Goal: Task Accomplishment & Management: Manage account settings

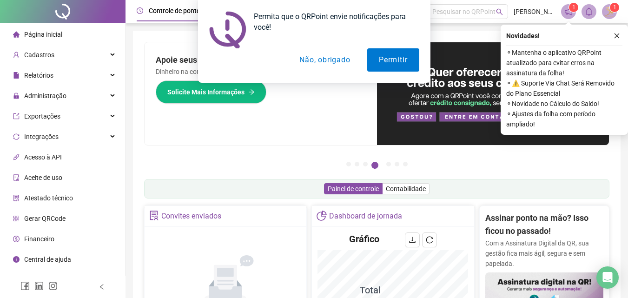
click at [326, 59] on button "Não, obrigado" at bounding box center [325, 59] width 74 height 23
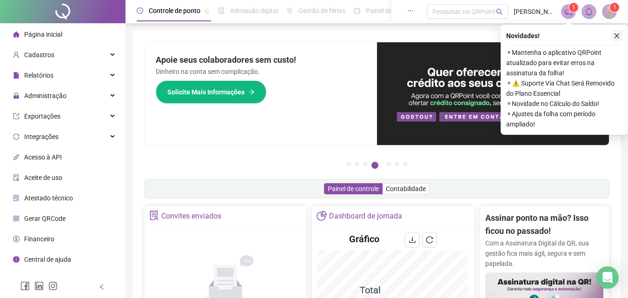
click at [617, 34] on icon "close" at bounding box center [616, 36] width 7 height 7
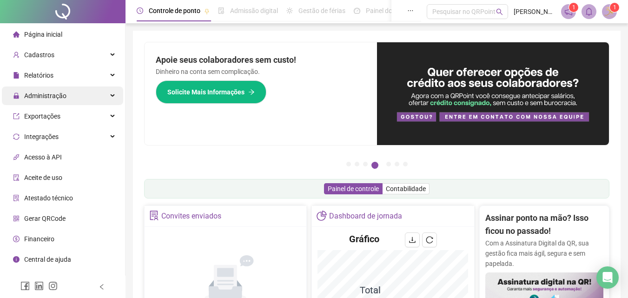
click at [51, 94] on span "Administração" at bounding box center [45, 95] width 42 height 7
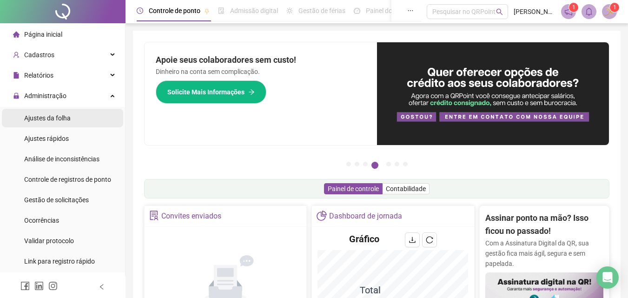
click at [47, 116] on span "Ajustes da folha" at bounding box center [47, 117] width 46 height 7
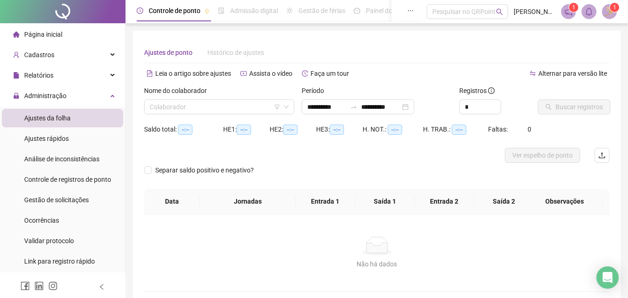
type input "**********"
click at [218, 106] on input "search" at bounding box center [215, 107] width 131 height 14
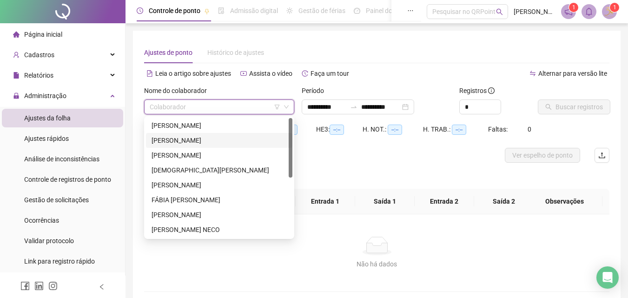
click at [221, 141] on div "[PERSON_NAME]" at bounding box center [219, 140] width 135 height 10
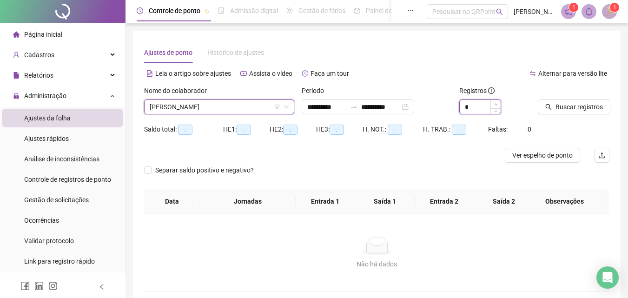
click at [495, 101] on span "Increase Value" at bounding box center [495, 104] width 10 height 8
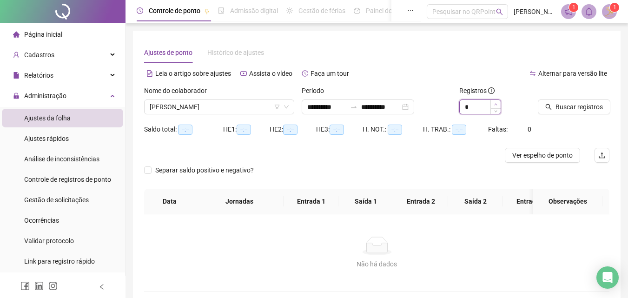
type input "*"
click at [495, 101] on span "Increase Value" at bounding box center [495, 104] width 10 height 8
click at [310, 106] on input "**********" at bounding box center [326, 107] width 39 height 10
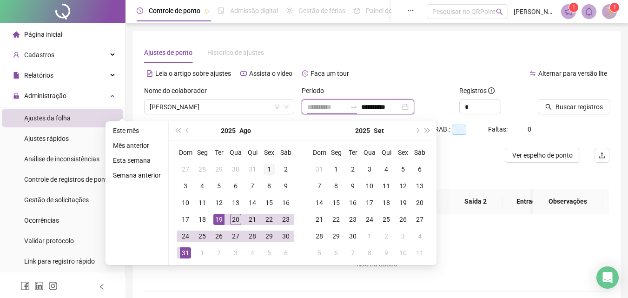
type input "**********"
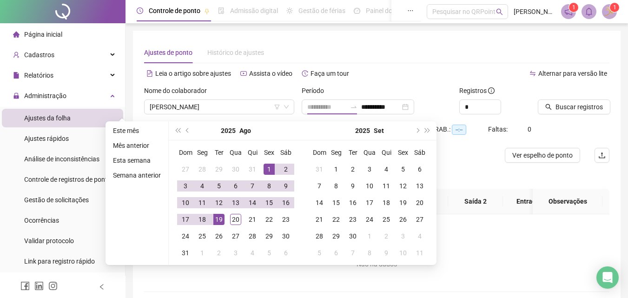
click at [267, 165] on div "1" at bounding box center [269, 169] width 11 height 11
type input "**********"
click at [232, 224] on div "20" at bounding box center [235, 219] width 11 height 11
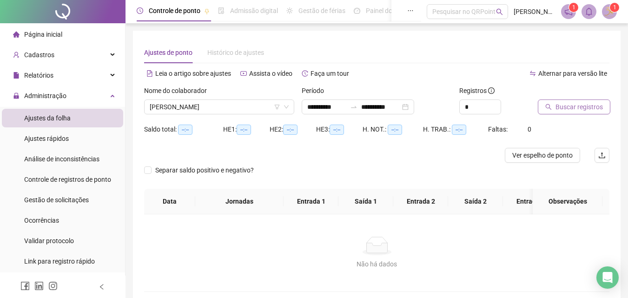
click at [556, 111] on span "Buscar registros" at bounding box center [578, 107] width 47 height 10
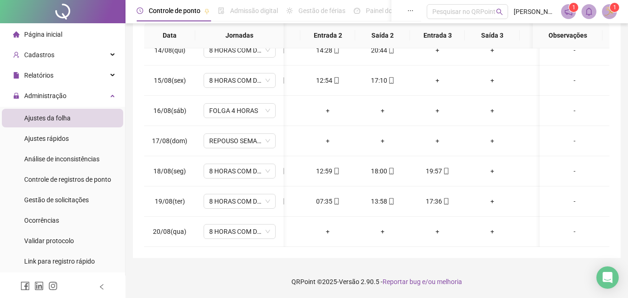
scroll to position [0, 95]
click at [381, 168] on div "18:00" at bounding box center [380, 171] width 40 height 10
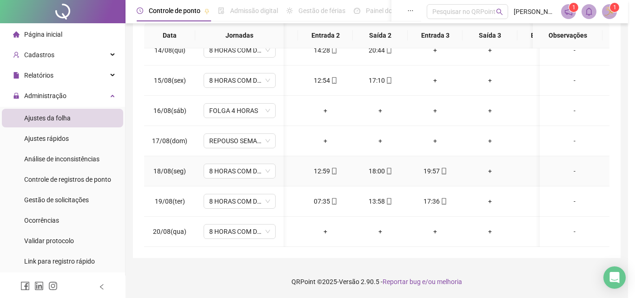
type input "**********"
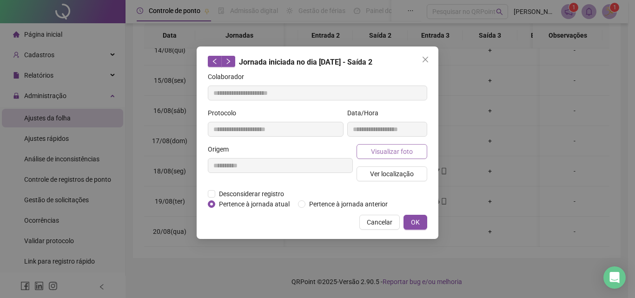
click at [395, 154] on span "Visualizar foto" at bounding box center [392, 151] width 42 height 10
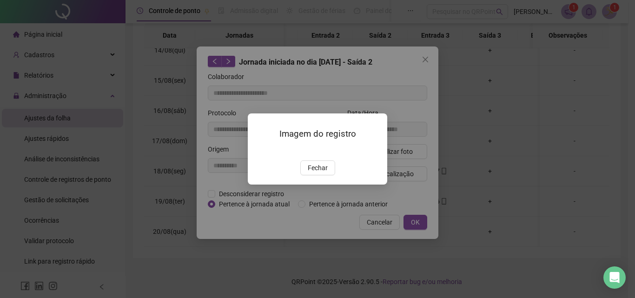
click at [319, 173] on span "Fechar" at bounding box center [318, 168] width 20 height 10
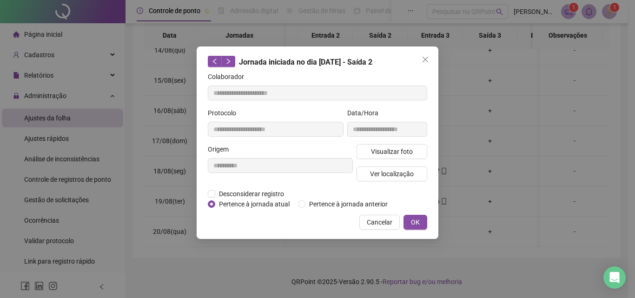
drag, startPoint x: 369, startPoint y: 220, endPoint x: 399, endPoint y: 174, distance: 54.8
click at [369, 220] on span "Cancelar" at bounding box center [380, 222] width 26 height 10
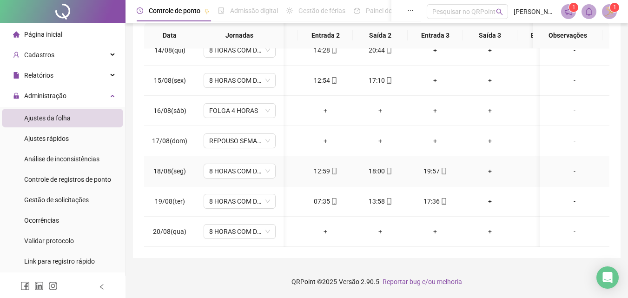
click at [431, 166] on div "19:57" at bounding box center [435, 171] width 40 height 10
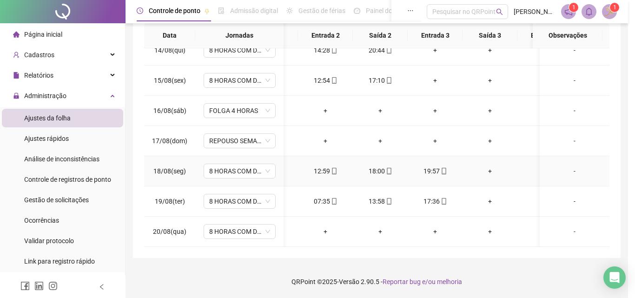
type input "**********"
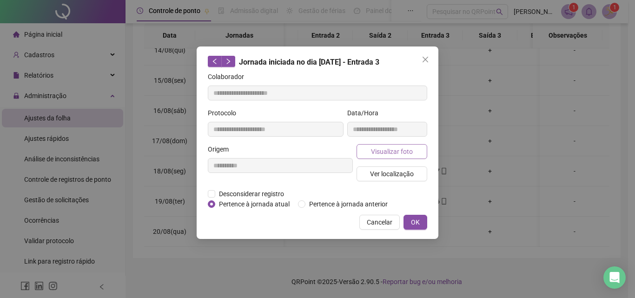
click at [403, 158] on button "Visualizar foto" at bounding box center [391, 151] width 71 height 15
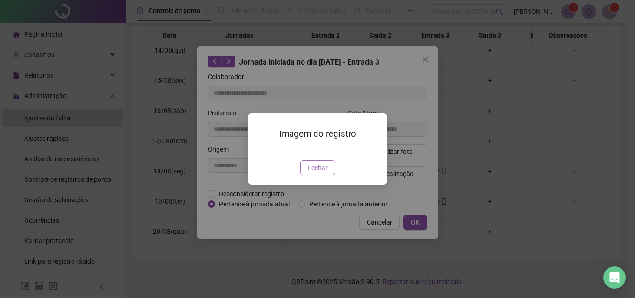
click at [310, 173] on span "Fechar" at bounding box center [318, 168] width 20 height 10
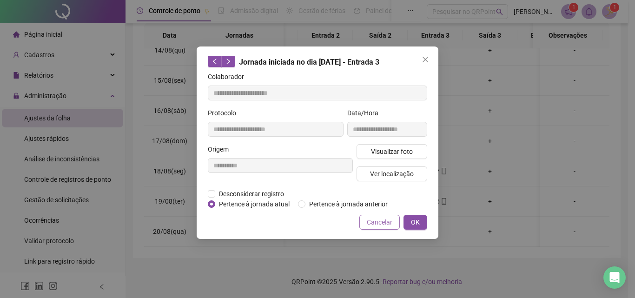
click at [380, 227] on button "Cancelar" at bounding box center [379, 222] width 40 height 15
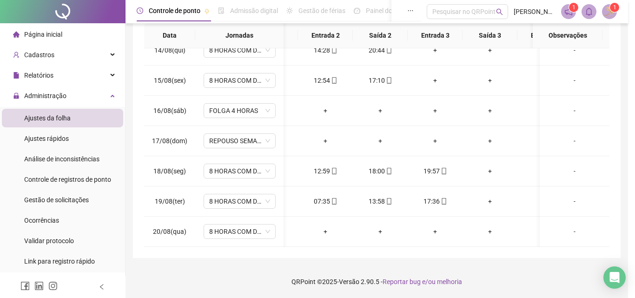
click at [382, 223] on div "**********" at bounding box center [317, 149] width 635 height 298
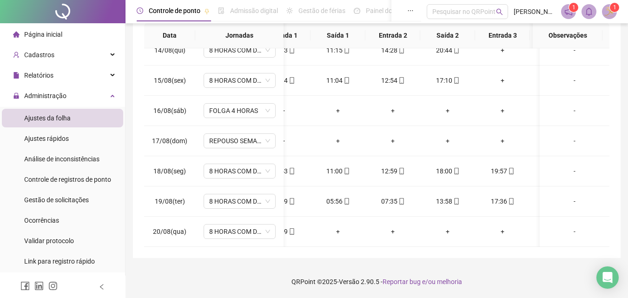
scroll to position [0, 32]
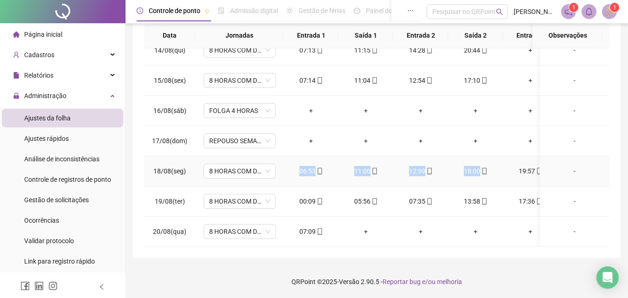
drag, startPoint x: 300, startPoint y: 165, endPoint x: 479, endPoint y: 174, distance: 178.7
click at [479, 174] on tr "18/08(seg) 8 HORAS COM DUAS HORAS DE INTERVALO 06:53 11:00 12:59 18:00 19:57 + …" at bounding box center [468, 171] width 648 height 30
copy tr "06:53 11:00 12:59 18:00"
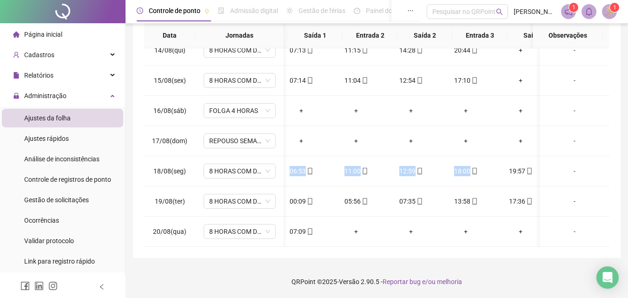
scroll to position [0, 10]
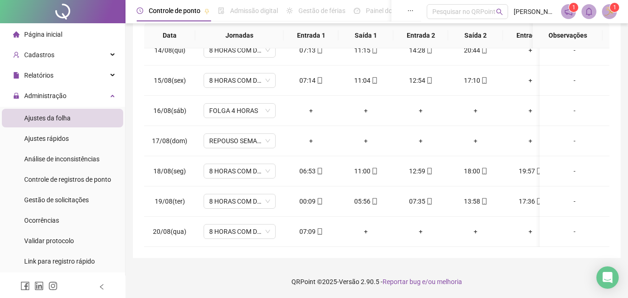
click at [336, 259] on div "**********" at bounding box center [376, 60] width 502 height 475
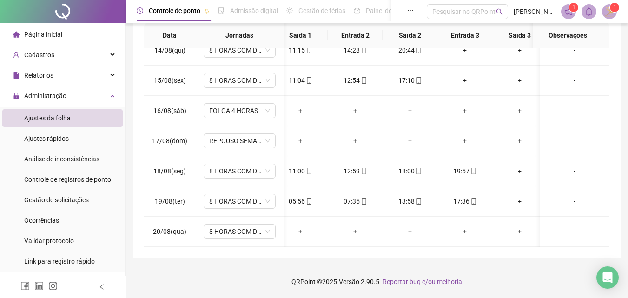
scroll to position [0, 64]
drag, startPoint x: 379, startPoint y: 248, endPoint x: 357, endPoint y: 248, distance: 21.4
click at [357, 248] on div "**********" at bounding box center [377, 56] width 488 height 404
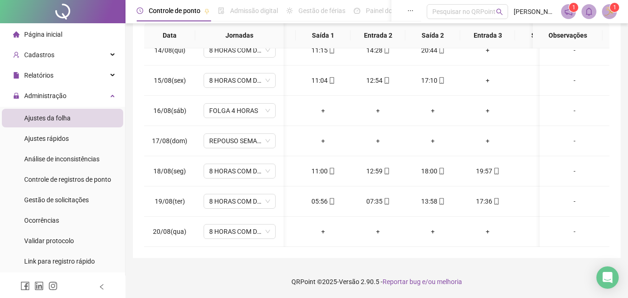
scroll to position [0, 38]
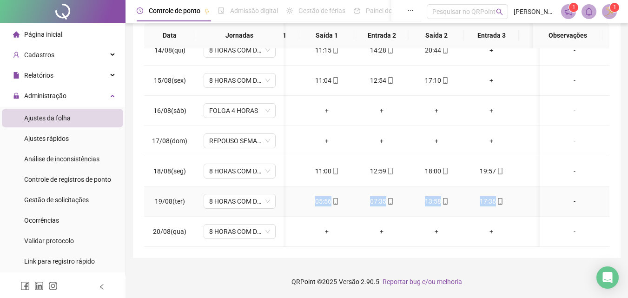
drag, startPoint x: 311, startPoint y: 194, endPoint x: 504, endPoint y: 199, distance: 192.5
click at [504, 199] on tr "19/08(ter) 8 HORAS COM DUAS HORAS DE INTERVALO 00:09 05:56 07:35 13:58 17:36 + …" at bounding box center [429, 201] width 648 height 30
copy tr "05:56 07:35 13:58 17:36"
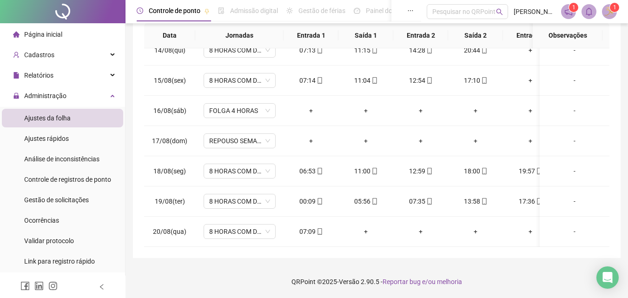
click at [390, 261] on div "**********" at bounding box center [376, 60] width 502 height 475
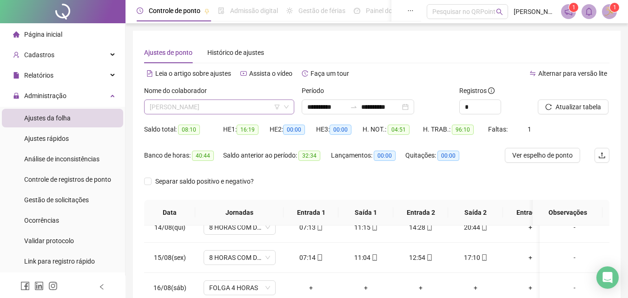
click at [182, 107] on span "[PERSON_NAME]" at bounding box center [219, 107] width 139 height 14
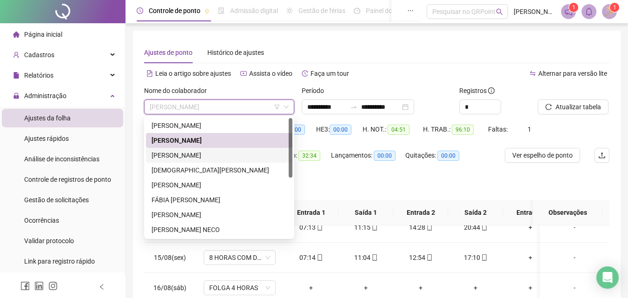
click at [204, 152] on div "[PERSON_NAME]" at bounding box center [219, 155] width 135 height 10
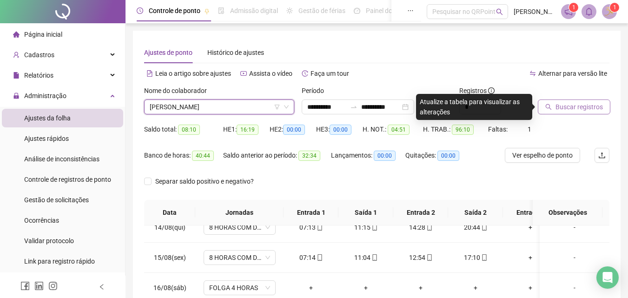
click at [558, 103] on span "Buscar registros" at bounding box center [578, 107] width 47 height 10
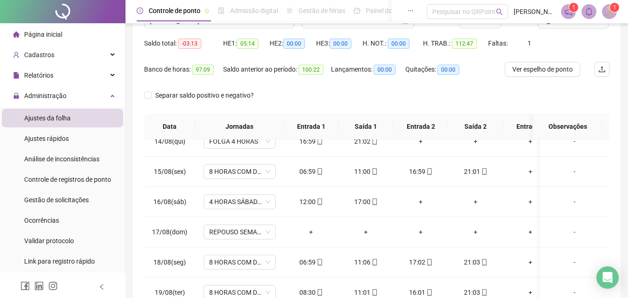
scroll to position [177, 0]
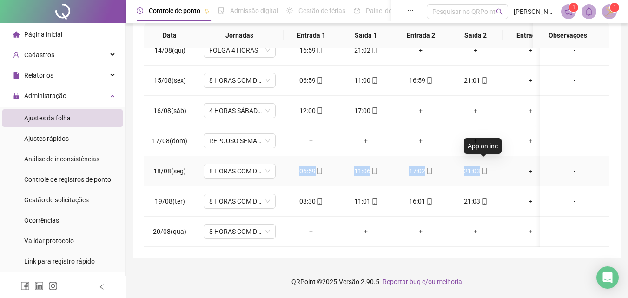
drag, startPoint x: 299, startPoint y: 163, endPoint x: 484, endPoint y: 163, distance: 185.0
click at [484, 163] on tr "18/08(seg) 8 HORAS COM DUAS HORAS DE INTERVALO 06:59 11:06 17:02 21:03 + + + + -" at bounding box center [468, 171] width 648 height 30
copy tr "06:59 11:06 17:02 21:03"
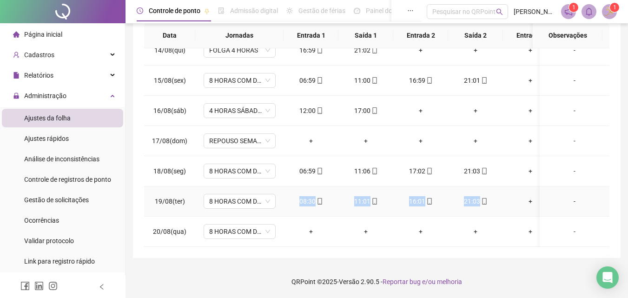
drag, startPoint x: 299, startPoint y: 196, endPoint x: 481, endPoint y: 204, distance: 182.4
click at [481, 204] on tr "19/08(ter) 8 HORAS COM DUAS HORAS DE INTERVALO 08:30 11:01 16:01 21:03 + + + + -" at bounding box center [468, 201] width 648 height 30
copy tr "08:30 11:01 16:01 21:03"
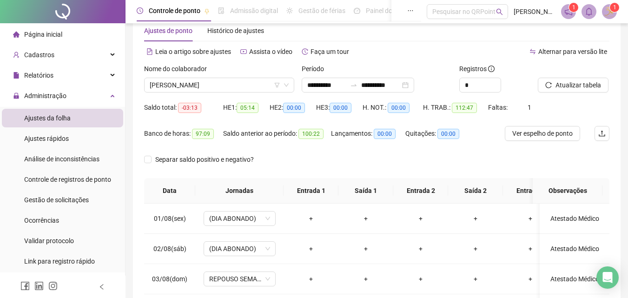
scroll to position [0, 0]
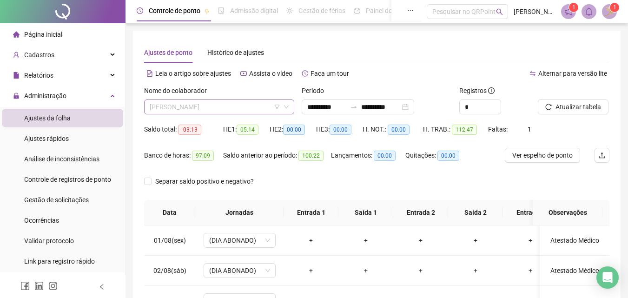
click at [189, 108] on span "[PERSON_NAME]" at bounding box center [219, 107] width 139 height 14
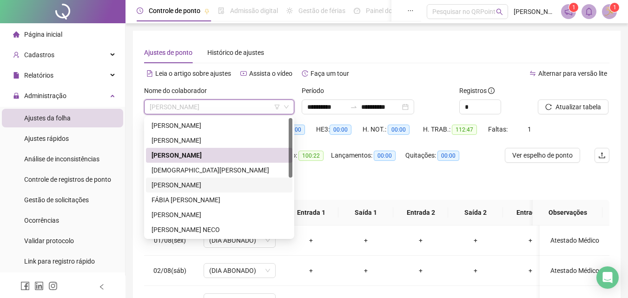
click at [180, 186] on div "[PERSON_NAME]" at bounding box center [219, 185] width 135 height 10
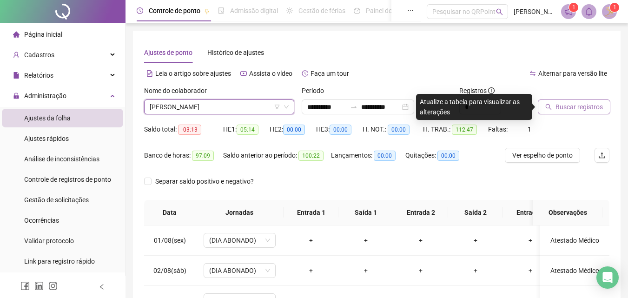
click at [560, 107] on span "Buscar registros" at bounding box center [578, 107] width 47 height 10
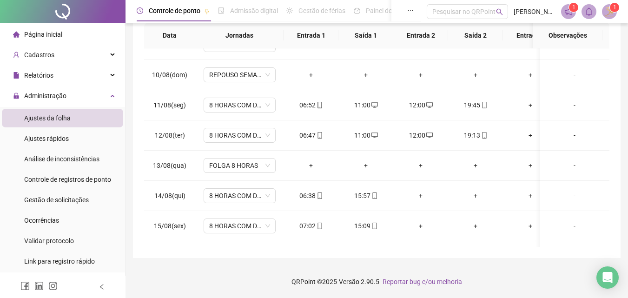
scroll to position [413, 0]
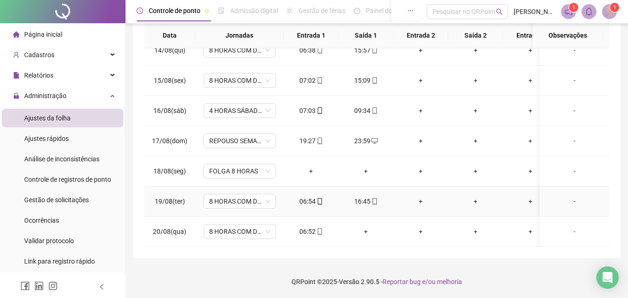
click at [364, 196] on div "16:45" at bounding box center [366, 201] width 40 height 10
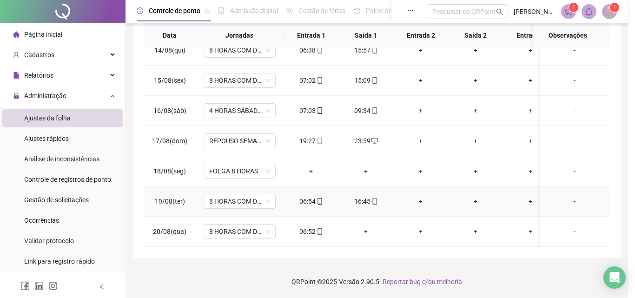
type input "**********"
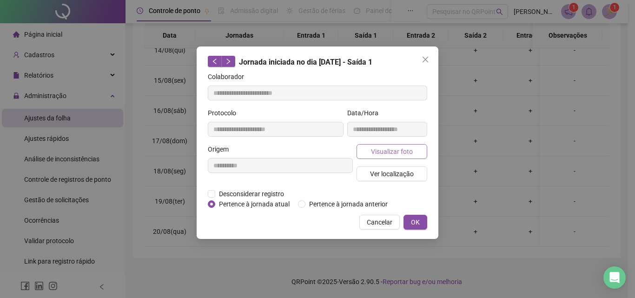
click at [377, 153] on span "Visualizar foto" at bounding box center [392, 151] width 42 height 10
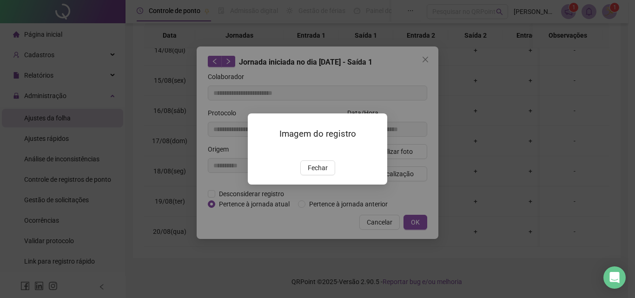
click at [322, 173] on span "Fechar" at bounding box center [318, 168] width 20 height 10
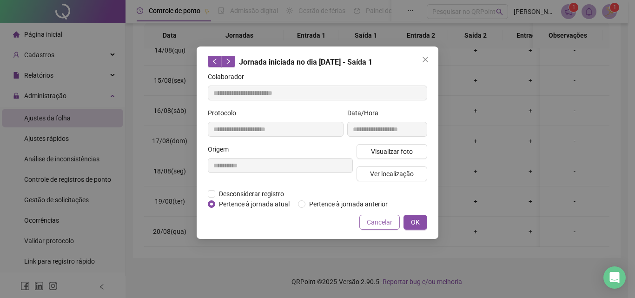
click at [382, 223] on span "Cancelar" at bounding box center [380, 222] width 26 height 10
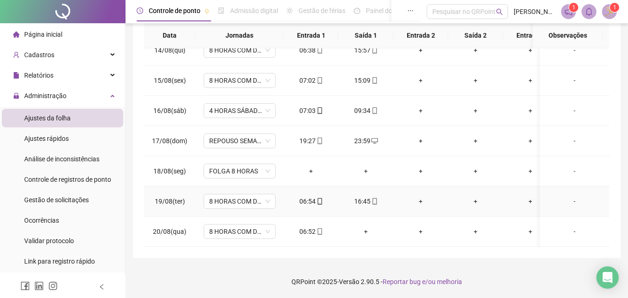
click at [422, 196] on div "+" at bounding box center [421, 201] width 40 height 10
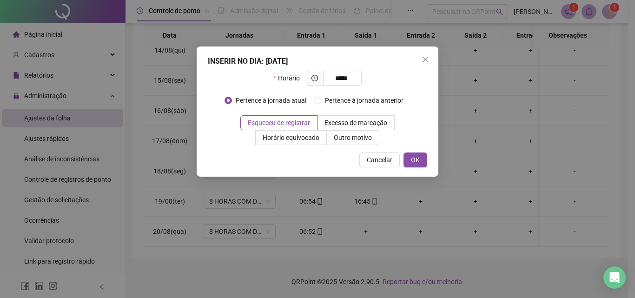
type input "*****"
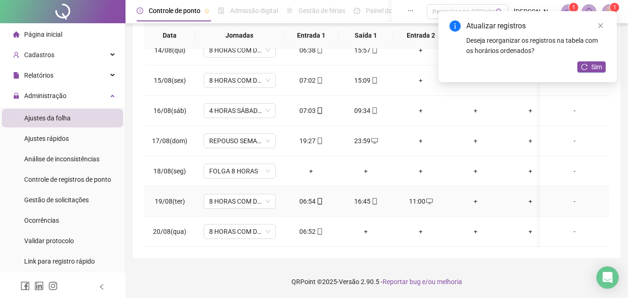
click at [474, 196] on div "+" at bounding box center [475, 201] width 40 height 10
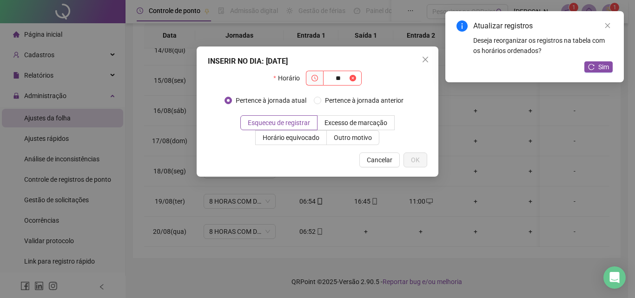
type input "*"
type input "*****"
click at [359, 140] on span "Outro motivo" at bounding box center [353, 137] width 38 height 7
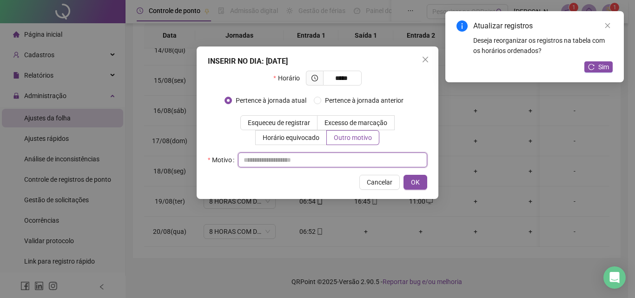
click at [345, 155] on input "text" at bounding box center [332, 159] width 189 height 15
type input "*"
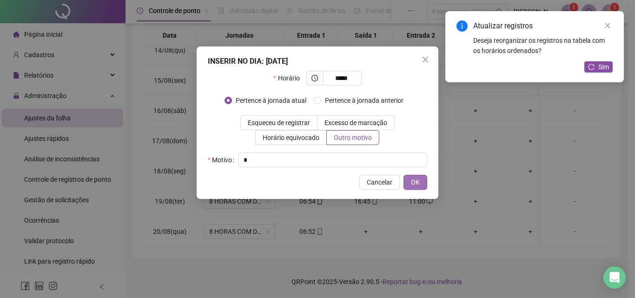
click at [414, 179] on span "OK" at bounding box center [415, 182] width 9 height 10
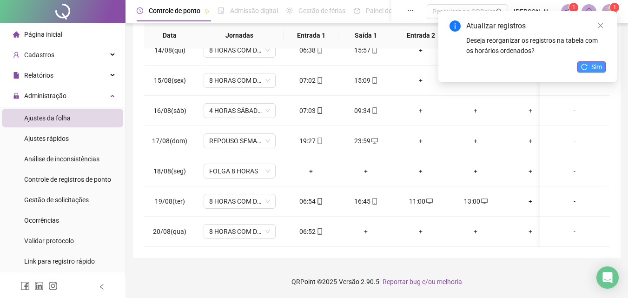
click at [595, 63] on span "Sim" at bounding box center [596, 67] width 11 height 10
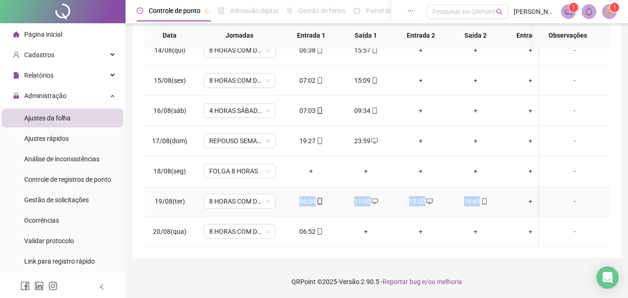
drag, startPoint x: 308, startPoint y: 194, endPoint x: 489, endPoint y: 199, distance: 180.9
click at [489, 199] on tr "19/08(ter) 8 HORAS COM DUAS HORAS DE INTERVALO 06:54 11:00 13:00 16:45 + + + + -" at bounding box center [468, 201] width 648 height 30
copy tr "06:54 11:00 13:00 16:45"
drag, startPoint x: 299, startPoint y: 226, endPoint x: 316, endPoint y: 227, distance: 16.8
click at [316, 227] on div "06:52" at bounding box center [311, 231] width 40 height 10
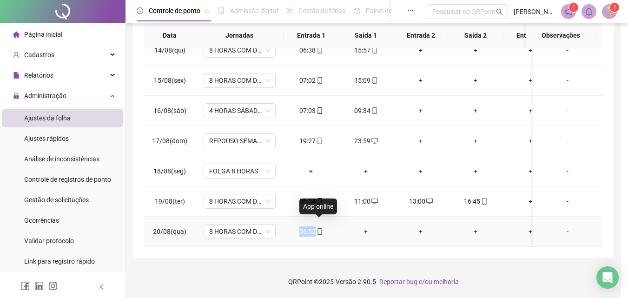
copy div "06:52"
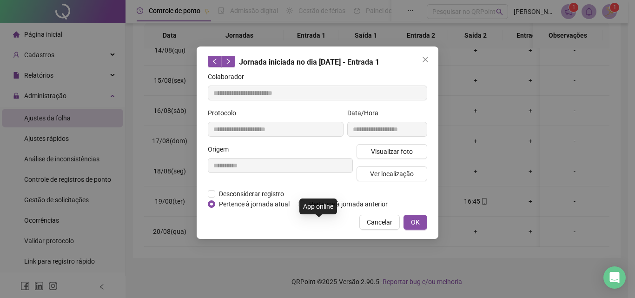
type input "**********"
click at [396, 220] on button "Cancelar" at bounding box center [379, 222] width 40 height 15
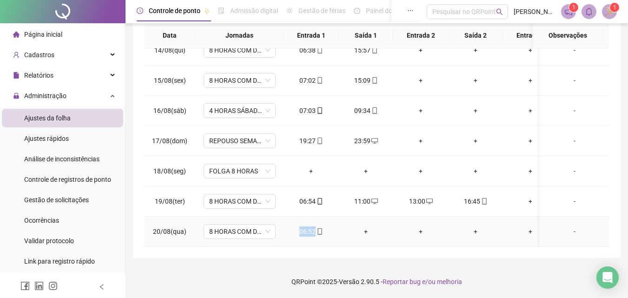
copy div "06:52"
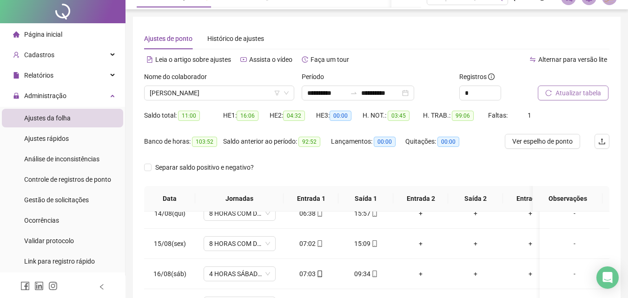
scroll to position [0, 0]
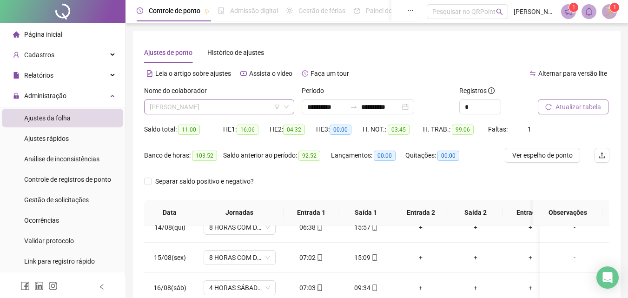
click at [181, 108] on span "[PERSON_NAME]" at bounding box center [219, 107] width 139 height 14
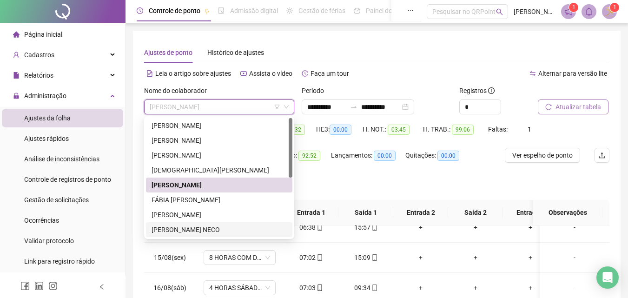
click at [178, 229] on div "[PERSON_NAME] NECO" at bounding box center [219, 229] width 135 height 10
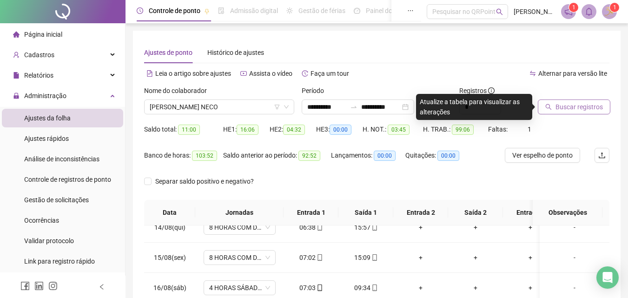
click at [570, 109] on span "Buscar registros" at bounding box center [578, 107] width 47 height 10
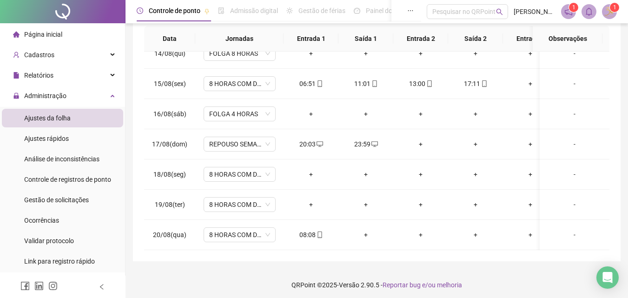
scroll to position [177, 0]
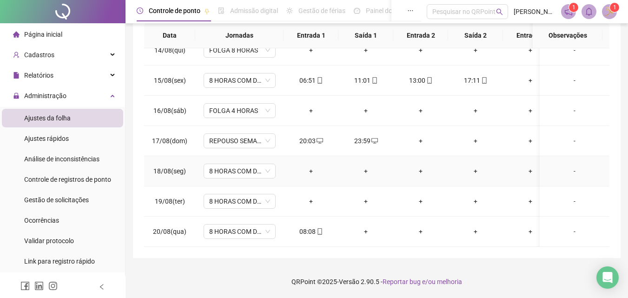
click at [568, 166] on div "-" at bounding box center [574, 171] width 55 height 10
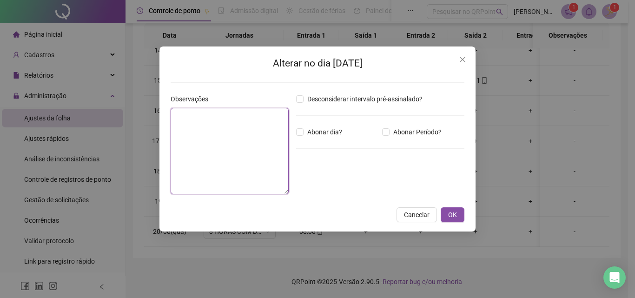
click at [231, 130] on textarea at bounding box center [230, 151] width 118 height 86
type textarea "**********"
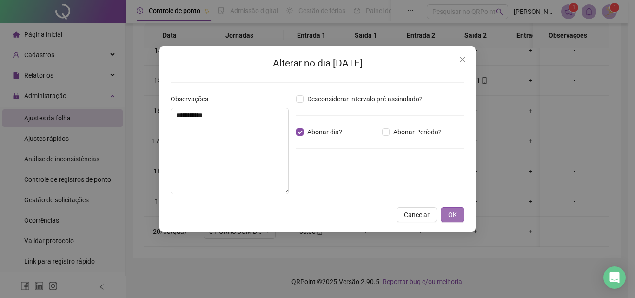
click at [448, 215] on span "OK" at bounding box center [452, 215] width 9 height 10
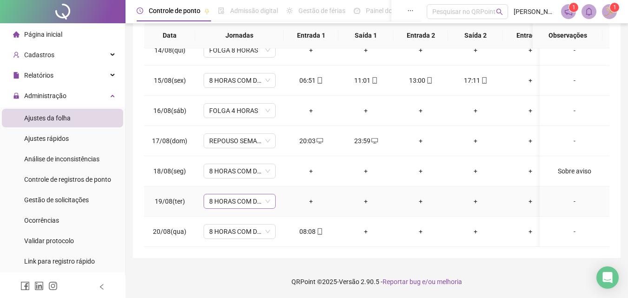
click at [238, 195] on span "8 HORAS COM DUAS HORAS DE INTERVALO" at bounding box center [239, 201] width 61 height 14
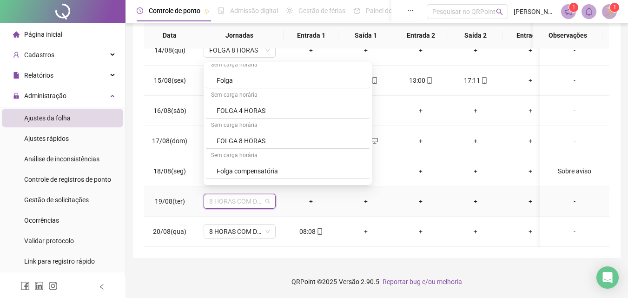
scroll to position [418, 0]
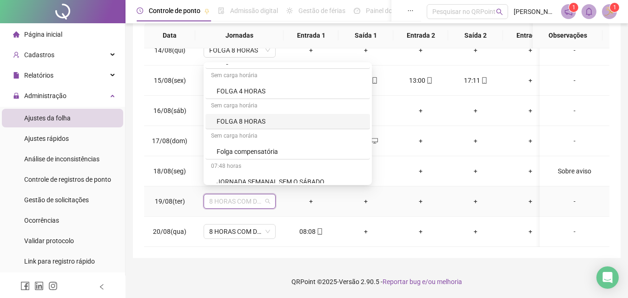
click at [250, 124] on div "FOLGA 8 HORAS" at bounding box center [291, 121] width 148 height 10
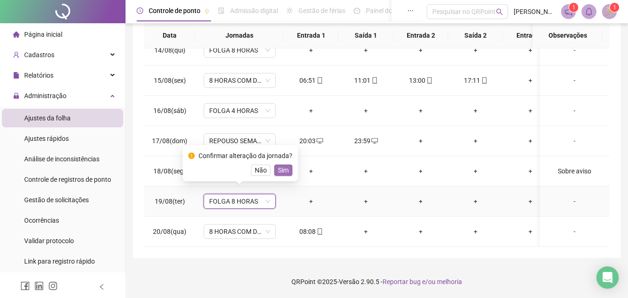
click at [283, 172] on span "Sim" at bounding box center [283, 170] width 11 height 10
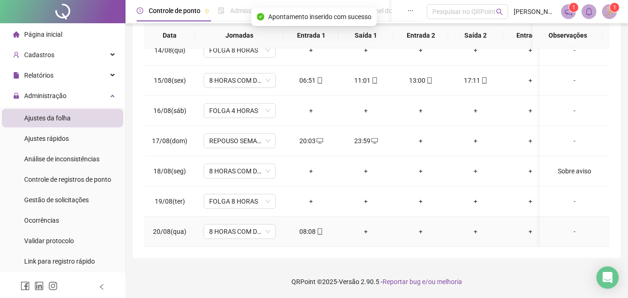
click at [305, 226] on div "08:08" at bounding box center [311, 231] width 40 height 10
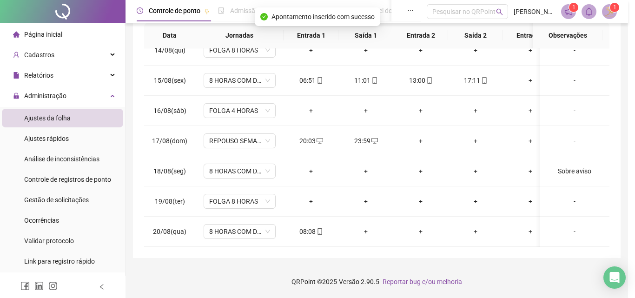
type input "**********"
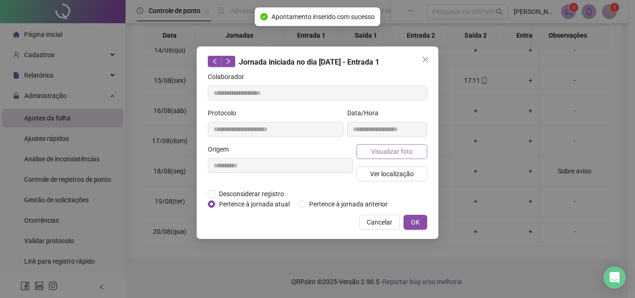
click at [376, 146] on span "Visualizar foto" at bounding box center [392, 151] width 42 height 10
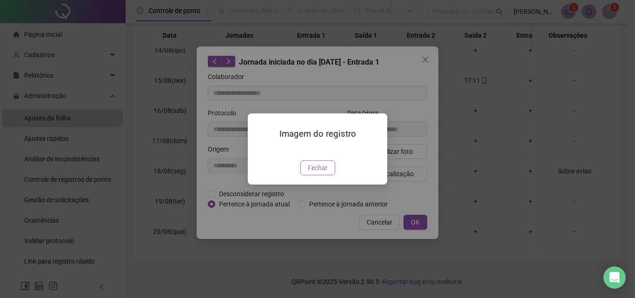
click at [325, 173] on span "Fechar" at bounding box center [318, 168] width 20 height 10
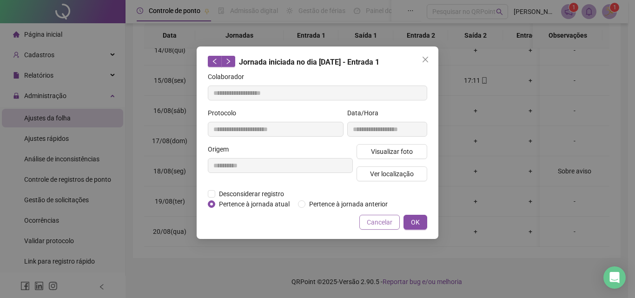
click at [371, 217] on span "Cancelar" at bounding box center [380, 222] width 26 height 10
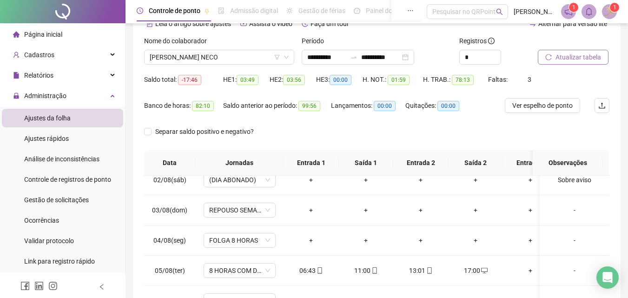
scroll to position [0, 0]
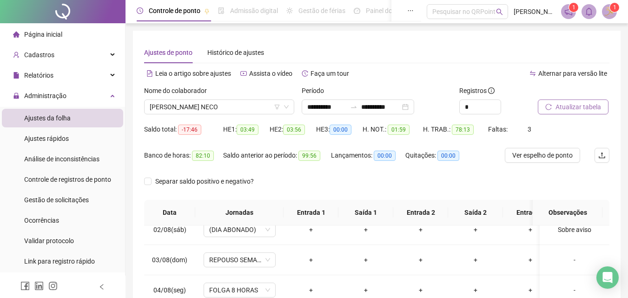
click at [569, 107] on span "Atualizar tabela" at bounding box center [578, 107] width 46 height 10
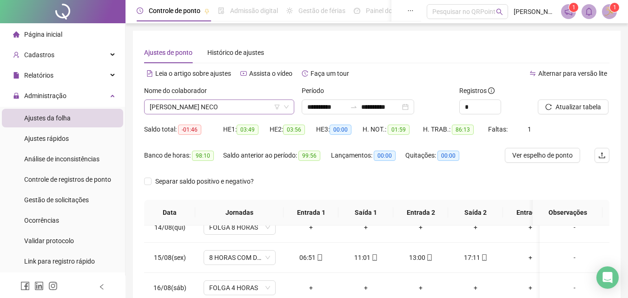
click at [180, 102] on span "[PERSON_NAME] NECO" at bounding box center [219, 107] width 139 height 14
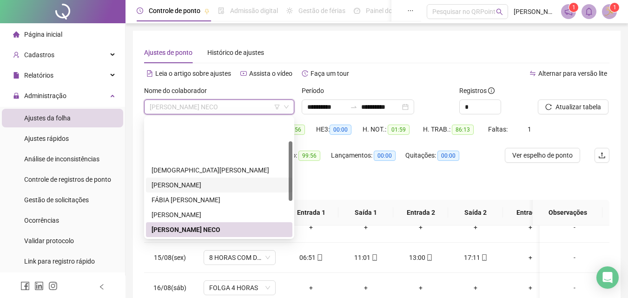
scroll to position [46, 0]
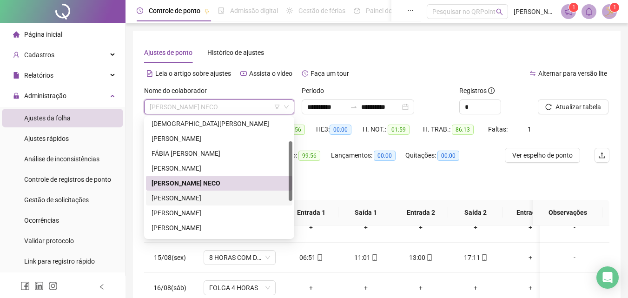
click at [182, 193] on div "[PERSON_NAME]" at bounding box center [219, 198] width 135 height 10
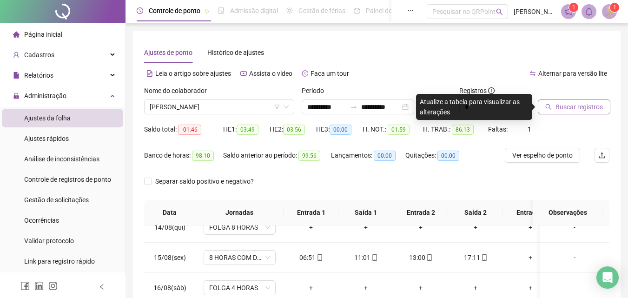
click at [590, 103] on span "Buscar registros" at bounding box center [578, 107] width 47 height 10
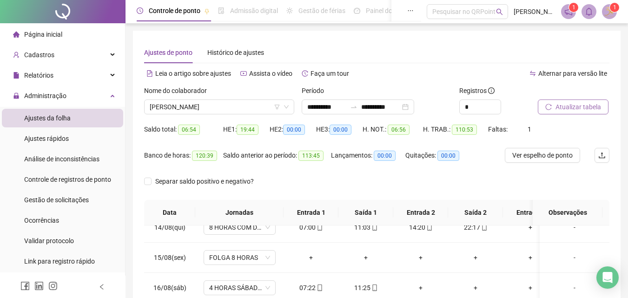
scroll to position [177, 0]
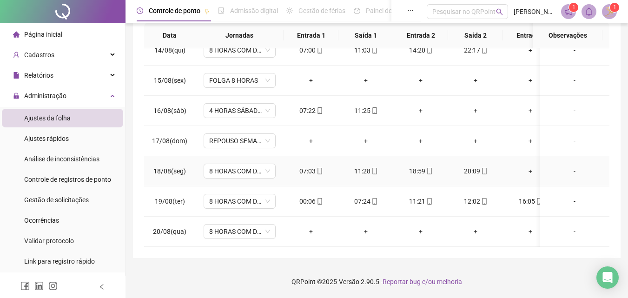
click at [529, 166] on div "+" at bounding box center [530, 171] width 40 height 10
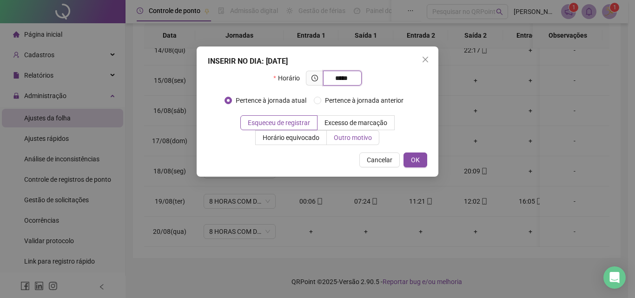
type input "*****"
click at [353, 137] on span "Outro motivo" at bounding box center [353, 137] width 38 height 7
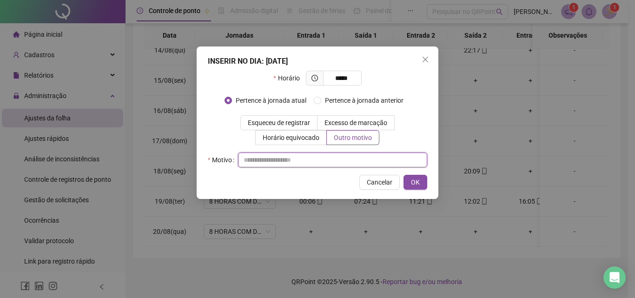
click at [332, 155] on input "text" at bounding box center [332, 159] width 189 height 15
type input "*"
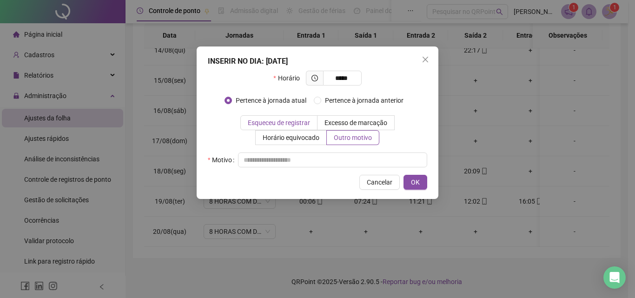
click at [308, 124] on span "Esqueceu de registrar" at bounding box center [279, 122] width 62 height 7
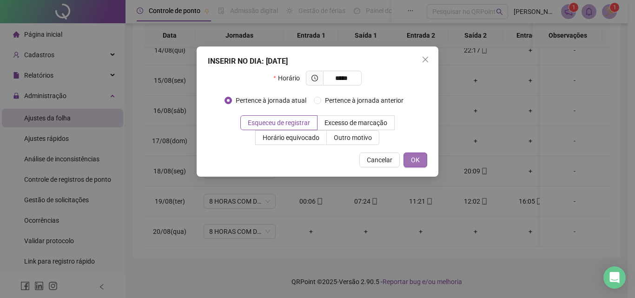
click at [415, 161] on span "OK" at bounding box center [415, 160] width 9 height 10
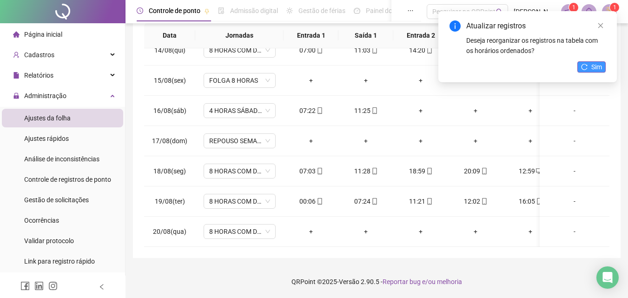
click at [596, 64] on span "Sim" at bounding box center [596, 67] width 11 height 10
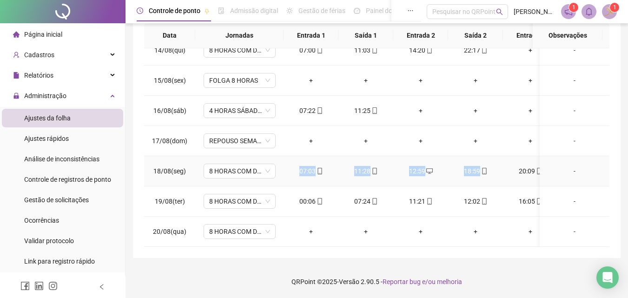
drag, startPoint x: 296, startPoint y: 162, endPoint x: 487, endPoint y: 173, distance: 191.3
click at [487, 173] on tr "18/08(seg) 8 HORAS COM DUAS HORAS DE INTERVALO 07:03 11:28 12:59 18:59 20:09 + …" at bounding box center [468, 171] width 648 height 30
copy tr "07:03 11:28 12:59 18:59"
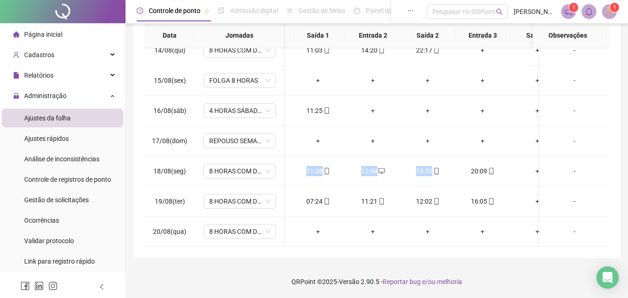
scroll to position [0, 49]
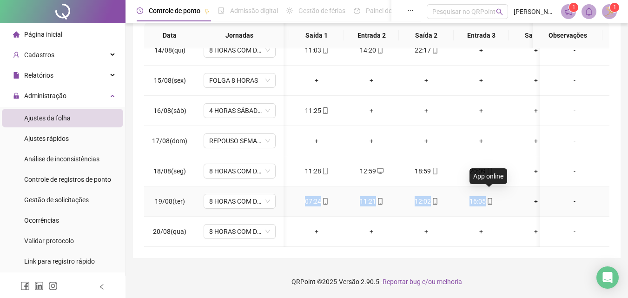
drag, startPoint x: 303, startPoint y: 194, endPoint x: 489, endPoint y: 192, distance: 185.4
click at [489, 192] on tr "19/08(ter) 8 HORAS COM DUAS HORAS DE INTERVALO 00:06 07:24 11:21 12:02 16:05 + …" at bounding box center [419, 201] width 648 height 30
copy tr "07:24 11:21 12:02 16:05"
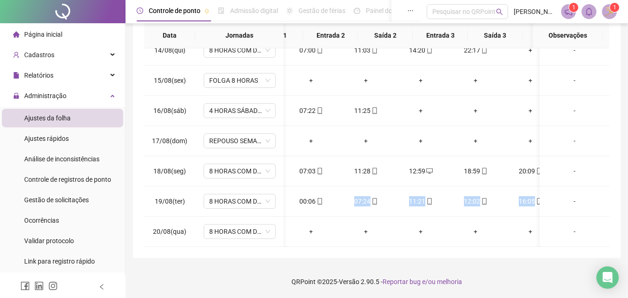
scroll to position [0, 0]
click at [397, 253] on div "**********" at bounding box center [377, 56] width 488 height 404
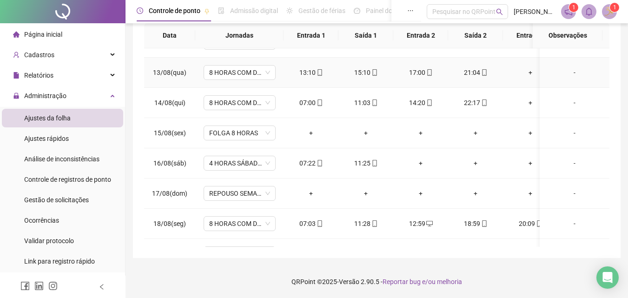
scroll to position [413, 0]
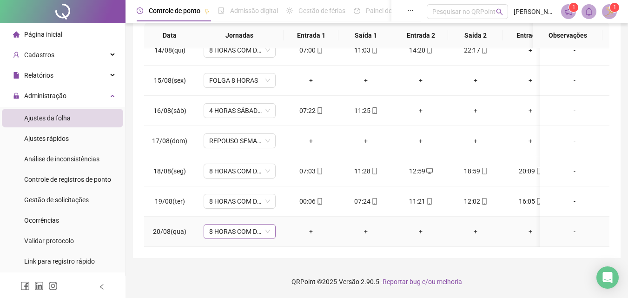
click at [241, 230] on span "8 HORAS COM DUAS HORAS DE INTERVALO" at bounding box center [239, 231] width 61 height 14
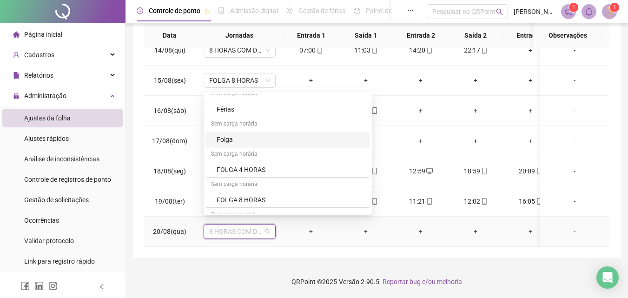
scroll to position [372, 0]
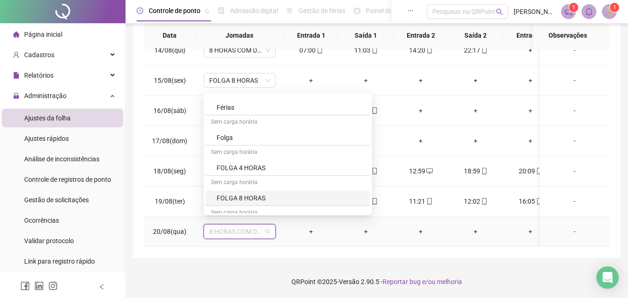
click at [252, 197] on div "FOLGA 8 HORAS" at bounding box center [291, 198] width 148 height 10
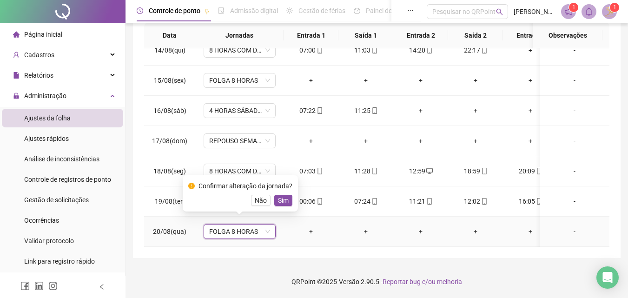
click at [286, 200] on span "Sim" at bounding box center [283, 200] width 11 height 10
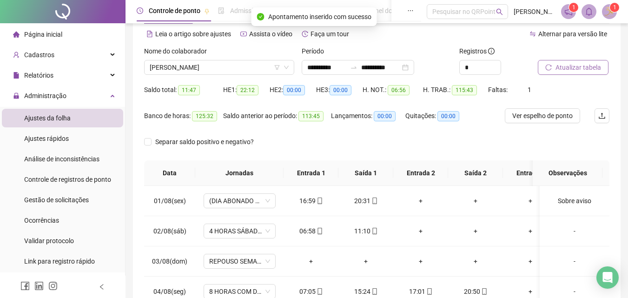
scroll to position [0, 0]
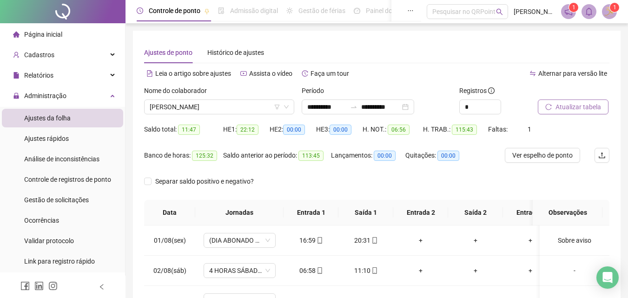
click at [576, 101] on button "Atualizar tabela" at bounding box center [573, 106] width 71 height 15
click at [222, 109] on span "[PERSON_NAME]" at bounding box center [219, 107] width 139 height 14
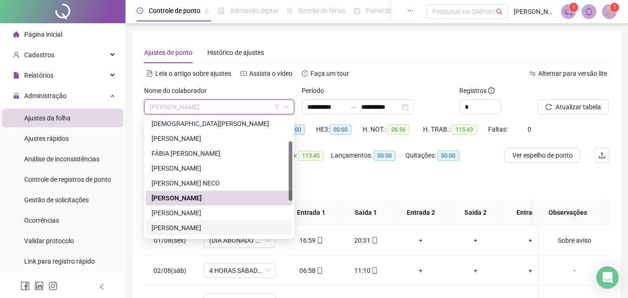
click at [165, 226] on div "[PERSON_NAME]" at bounding box center [219, 228] width 135 height 10
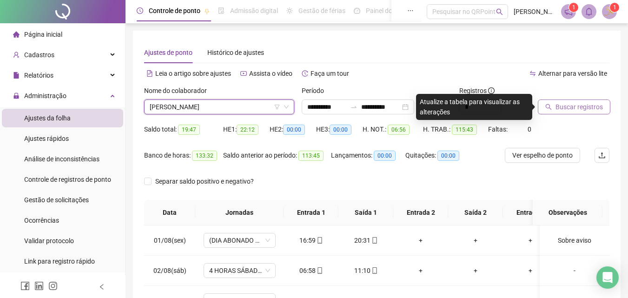
click at [561, 109] on span "Buscar registros" at bounding box center [578, 107] width 47 height 10
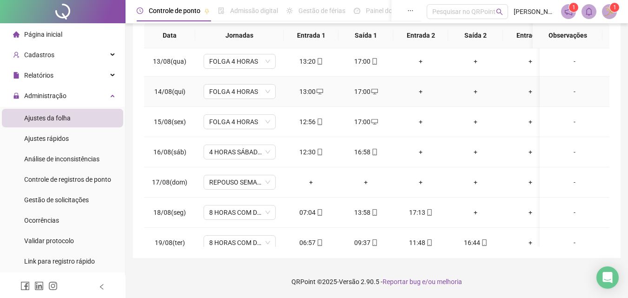
scroll to position [413, 0]
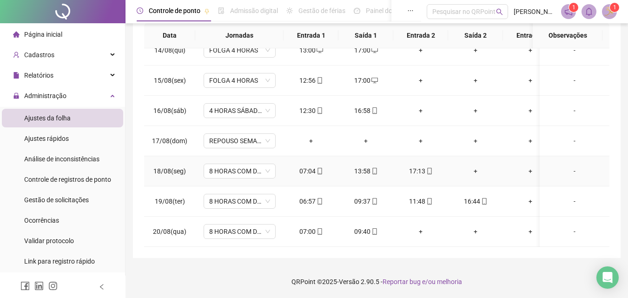
click at [476, 166] on div "+" at bounding box center [475, 171] width 40 height 10
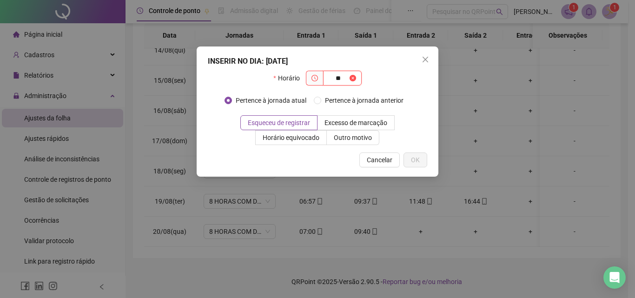
type input "*"
type input "*****"
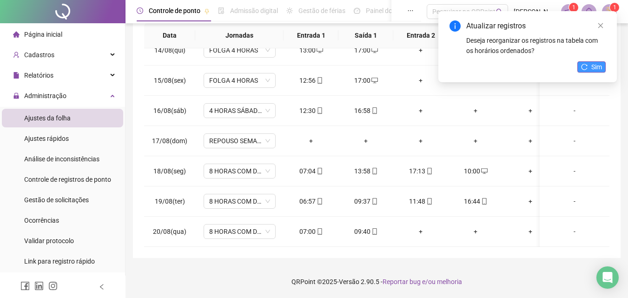
click at [587, 68] on icon "reload" at bounding box center [584, 67] width 7 height 7
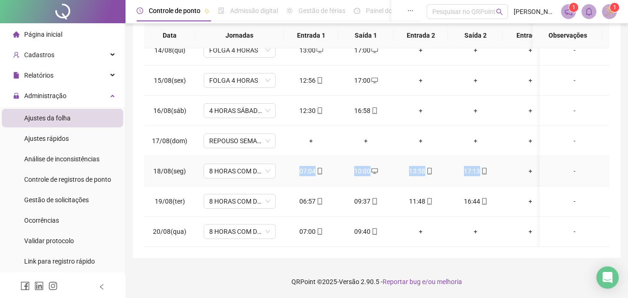
drag, startPoint x: 300, startPoint y: 164, endPoint x: 479, endPoint y: 169, distance: 179.5
click at [479, 169] on tr "18/08(seg) 8 HORAS COM DUAS HORAS DE ALMOÇO 1.3 07:04 10:00 13:58 17:13 + + + +…" at bounding box center [468, 171] width 648 height 30
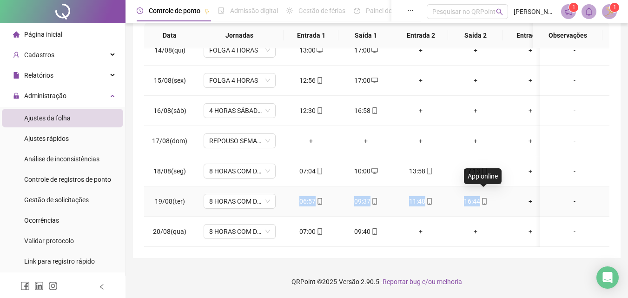
drag, startPoint x: 298, startPoint y: 192, endPoint x: 480, endPoint y: 196, distance: 182.2
click at [480, 196] on tr "19/08(ter) 8 HORAS COM DUAS HORAS DE ALMOÇO 1.3 06:57 09:37 11:48 16:44 + + + +…" at bounding box center [468, 201] width 648 height 30
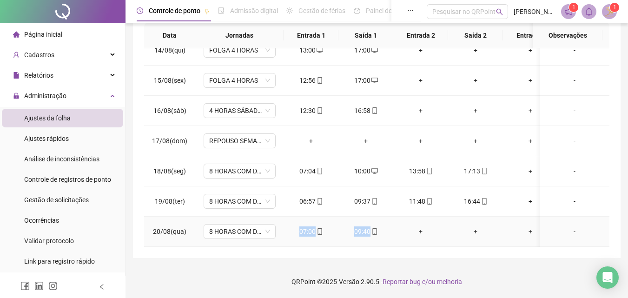
drag, startPoint x: 295, startPoint y: 221, endPoint x: 385, endPoint y: 227, distance: 89.9
click at [385, 227] on tr "20/08(qua) 8 HORAS COM DUAS HORAS DE ALMOÇO 1.3 07:00 09:40 + + + + + + -" at bounding box center [468, 232] width 648 height 30
click at [386, 261] on div "**********" at bounding box center [376, 60] width 502 height 475
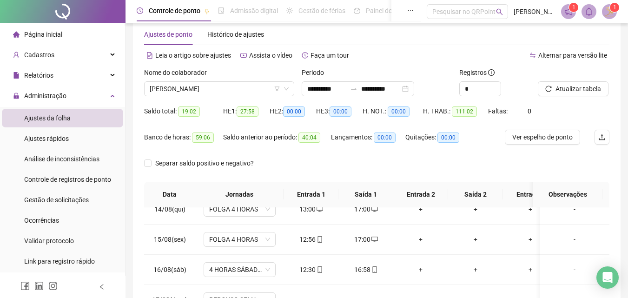
scroll to position [0, 0]
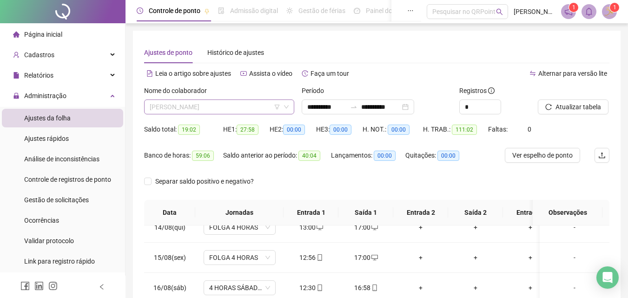
click at [232, 105] on span "[PERSON_NAME]" at bounding box center [219, 107] width 139 height 14
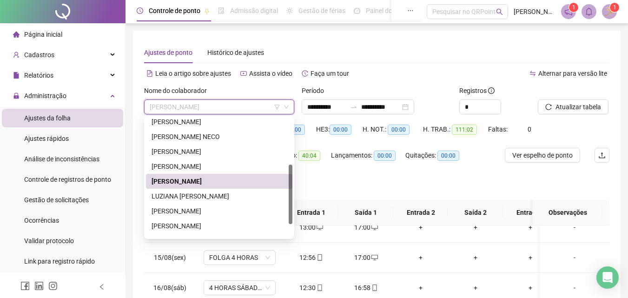
scroll to position [119, 0]
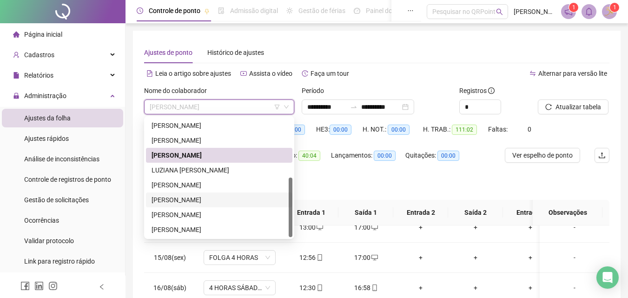
click at [186, 201] on div "[PERSON_NAME]" at bounding box center [219, 200] width 135 height 10
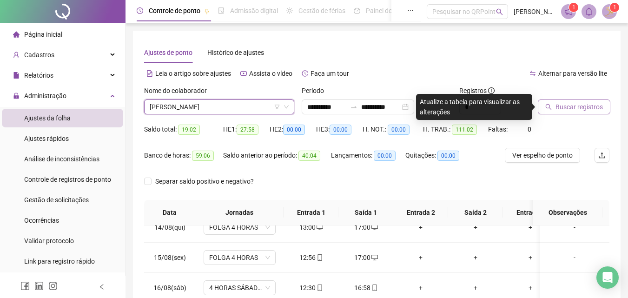
click at [560, 101] on button "Buscar registros" at bounding box center [574, 106] width 73 height 15
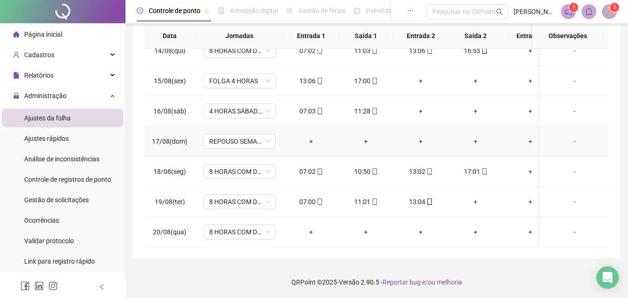
scroll to position [177, 0]
click at [412, 196] on div "13:04" at bounding box center [421, 201] width 40 height 10
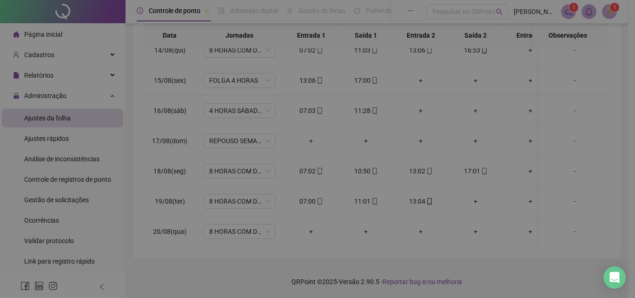
type input "**********"
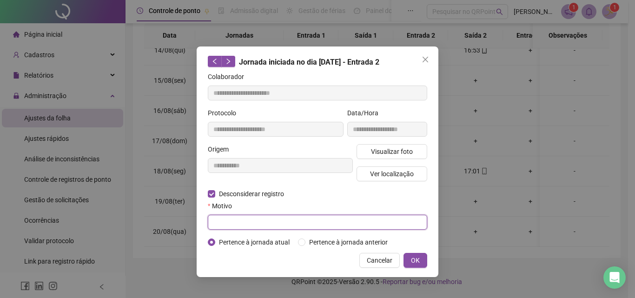
click at [224, 218] on input "text" at bounding box center [317, 222] width 219 height 15
type input "*"
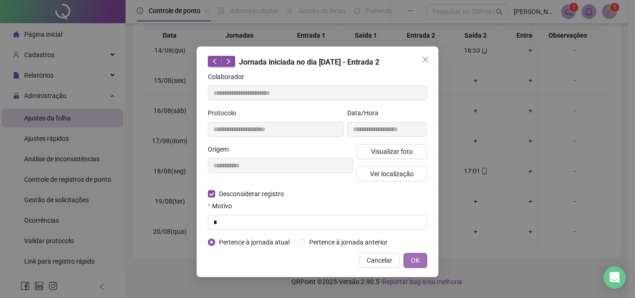
click at [422, 263] on button "OK" at bounding box center [415, 260] width 24 height 15
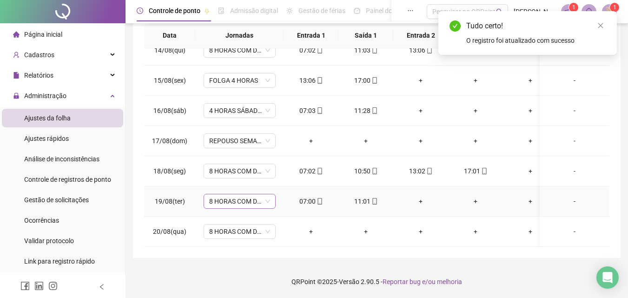
click at [226, 194] on span "8 HORAS COM DUAS HORAS DE INTERVALO" at bounding box center [239, 201] width 61 height 14
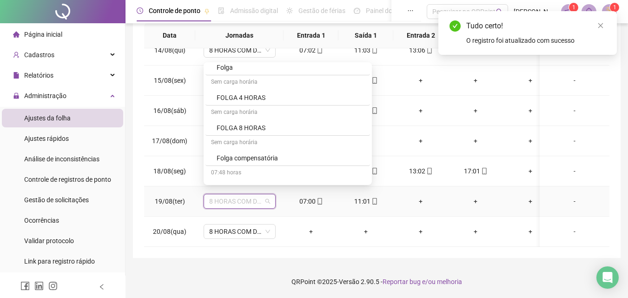
scroll to position [418, 0]
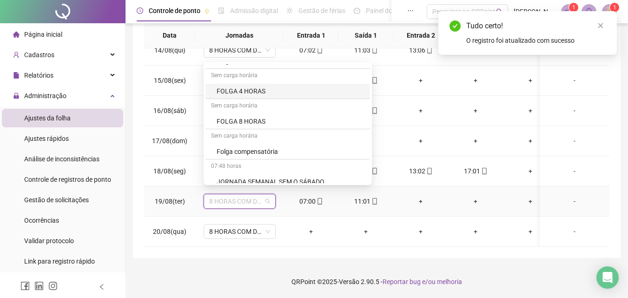
click at [251, 90] on div "FOLGA 4 HORAS" at bounding box center [291, 91] width 148 height 10
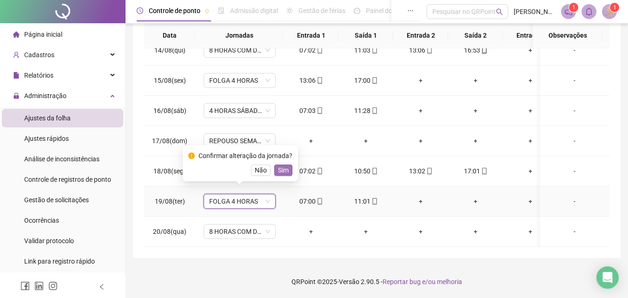
click at [283, 172] on span "Sim" at bounding box center [283, 170] width 11 height 10
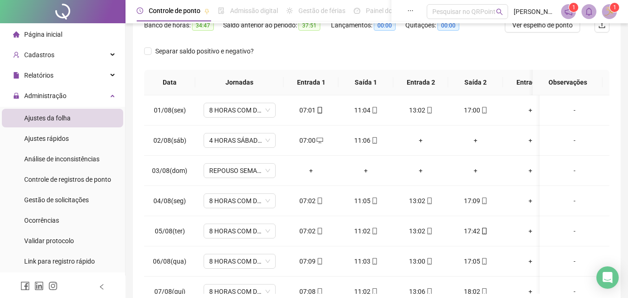
scroll to position [38, 0]
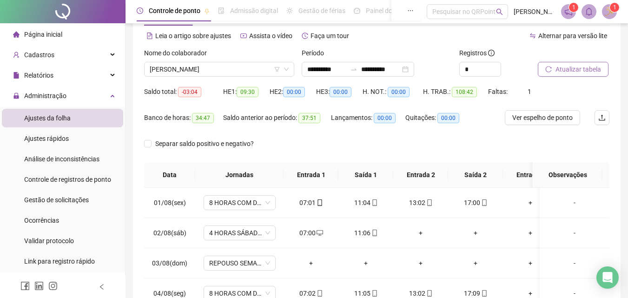
click at [555, 71] on button "Atualizar tabela" at bounding box center [573, 69] width 71 height 15
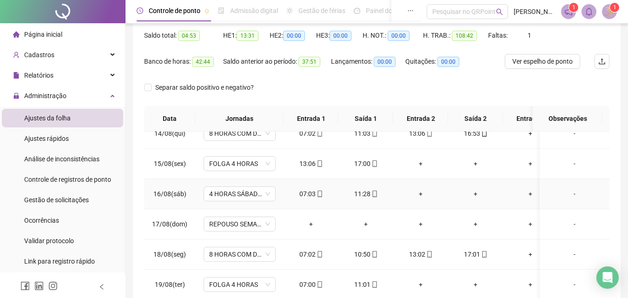
scroll to position [177, 0]
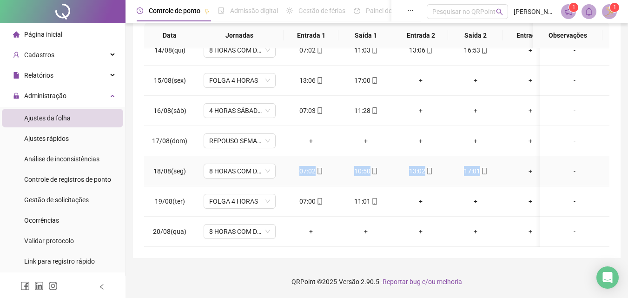
drag, startPoint x: 300, startPoint y: 164, endPoint x: 475, endPoint y: 163, distance: 175.2
click at [482, 162] on tr "18/08(seg) 8 HORAS COM DUAS HORAS DE INTERVALO 07:02 10:50 13:02 17:01 + + + + -" at bounding box center [468, 171] width 648 height 30
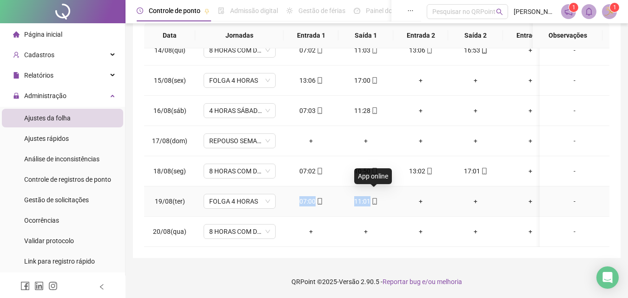
drag, startPoint x: 299, startPoint y: 194, endPoint x: 376, endPoint y: 192, distance: 76.7
click at [376, 192] on tr "19/08(ter) FOLGA 4 HORAS 07:00 11:01 + + + + + + -" at bounding box center [468, 201] width 648 height 30
click at [407, 266] on footer "QRPoint © 2025 - Versão 2.90.5 - Reportar bug e/ou melhoria" at bounding box center [376, 281] width 502 height 33
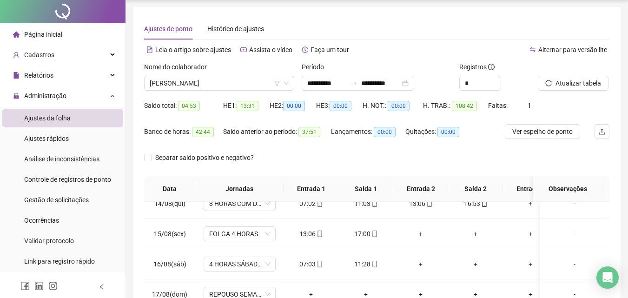
scroll to position [0, 0]
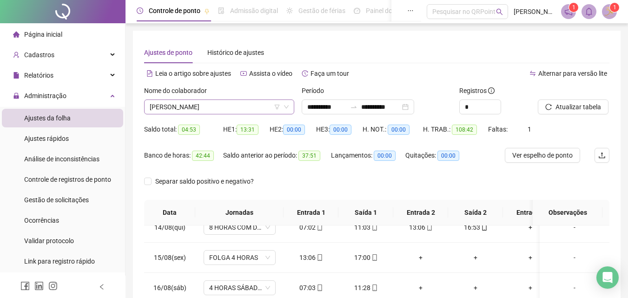
click at [180, 109] on span "[PERSON_NAME]" at bounding box center [219, 107] width 139 height 14
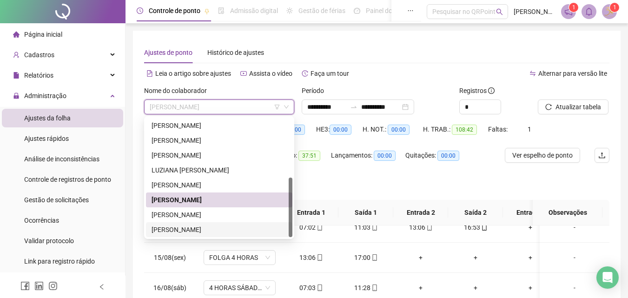
click at [194, 224] on div "[PERSON_NAME]" at bounding box center [219, 229] width 146 height 15
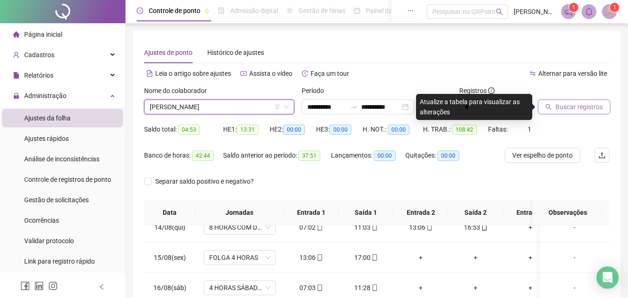
drag, startPoint x: 587, startPoint y: 105, endPoint x: 582, endPoint y: 111, distance: 7.3
click at [586, 105] on span "Buscar registros" at bounding box center [578, 107] width 47 height 10
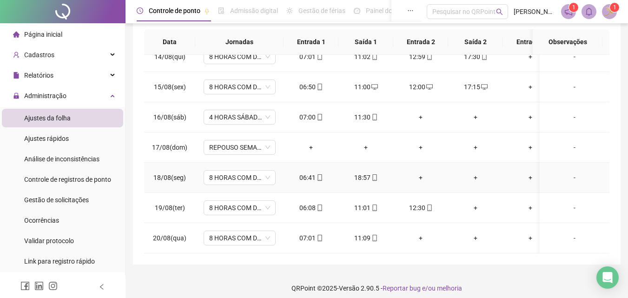
scroll to position [177, 0]
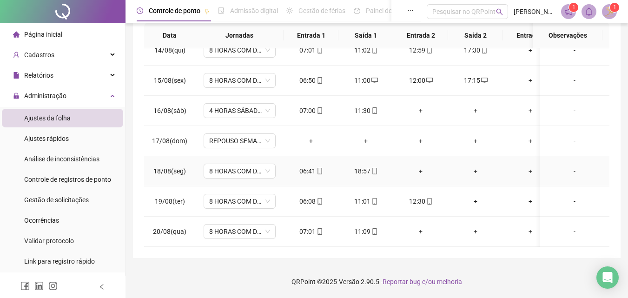
click at [423, 166] on div "+" at bounding box center [421, 171] width 40 height 10
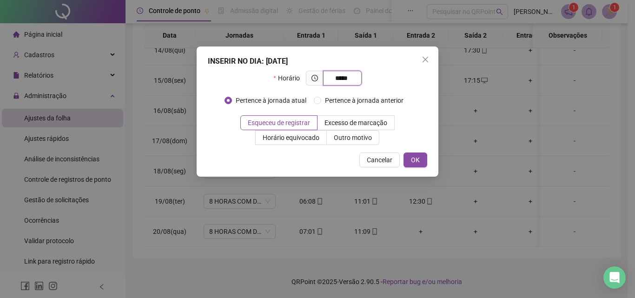
type input "*****"
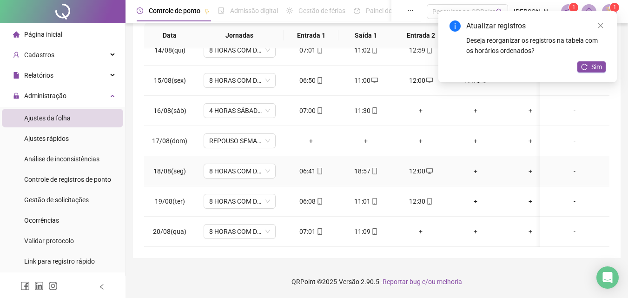
click at [474, 166] on div "+" at bounding box center [475, 171] width 40 height 10
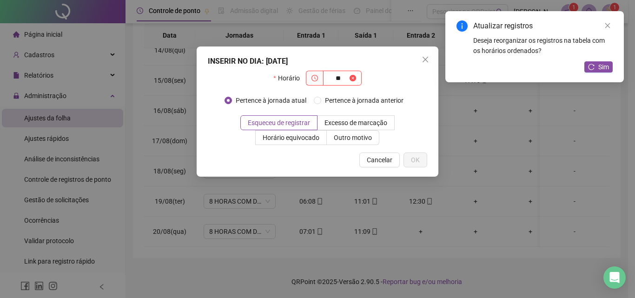
type input "*"
type input "*****"
click at [344, 140] on span "Outro motivo" at bounding box center [353, 137] width 38 height 7
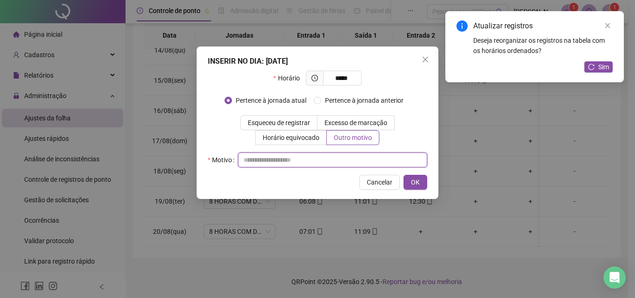
click at [317, 162] on input "text" at bounding box center [332, 159] width 189 height 15
type input "*"
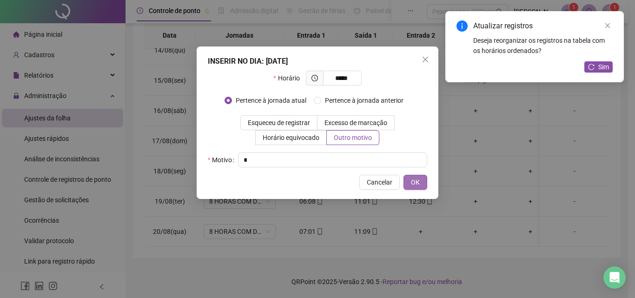
click at [421, 184] on button "OK" at bounding box center [415, 182] width 24 height 15
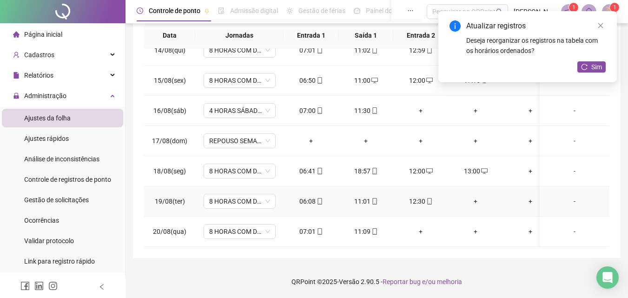
click at [479, 196] on div "+" at bounding box center [475, 201] width 40 height 10
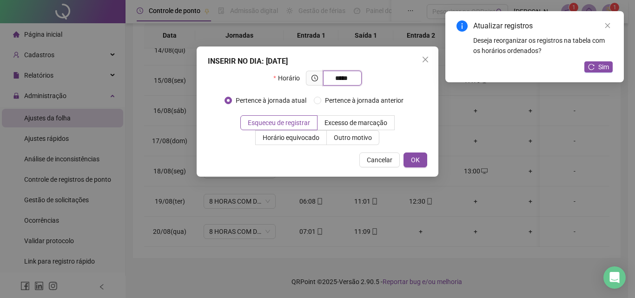
type input "*****"
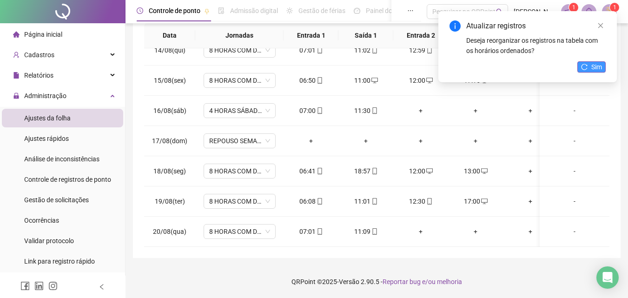
click at [596, 70] on span "Sim" at bounding box center [596, 67] width 11 height 10
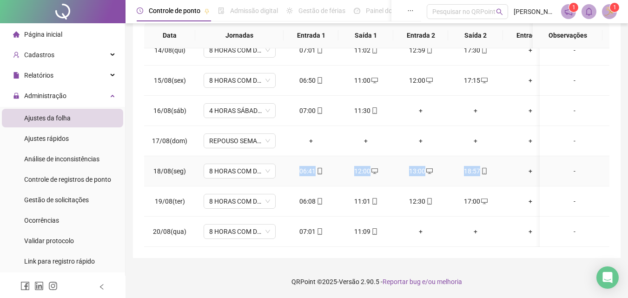
drag, startPoint x: 296, startPoint y: 164, endPoint x: 485, endPoint y: 172, distance: 188.9
click at [485, 172] on tr "18/08(seg) 8 HORAS COM DUAS HORAS DE INTERVALO 06:41 12:00 13:00 18:57 + + + + -" at bounding box center [468, 171] width 648 height 30
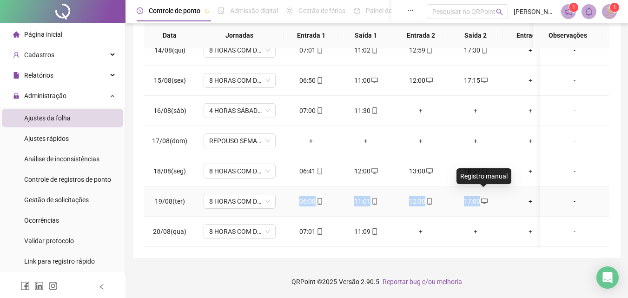
drag, startPoint x: 298, startPoint y: 191, endPoint x: 485, endPoint y: 193, distance: 186.8
click at [485, 193] on tr "19/08(ter) 8 HORAS COM DUAS HORAS DE INTERVALO 06:08 11:01 12:30 17:00 + + + + -" at bounding box center [468, 201] width 648 height 30
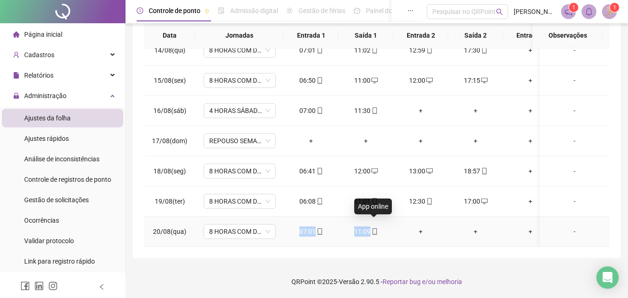
drag, startPoint x: 297, startPoint y: 222, endPoint x: 375, endPoint y: 223, distance: 77.6
click at [375, 223] on tr "20/08(qua) 8 HORAS COM DUAS HORAS DE INTERVALO 07:01 11:09 + + + + + + -" at bounding box center [468, 232] width 648 height 30
click at [420, 256] on div "**********" at bounding box center [377, 56] width 488 height 404
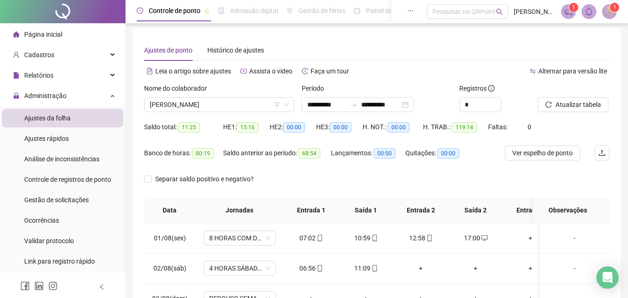
scroll to position [0, 0]
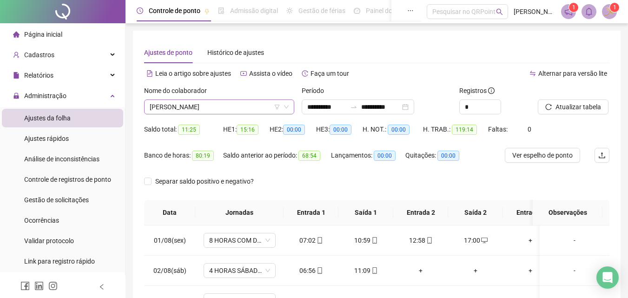
click at [234, 107] on span "[PERSON_NAME]" at bounding box center [219, 107] width 139 height 14
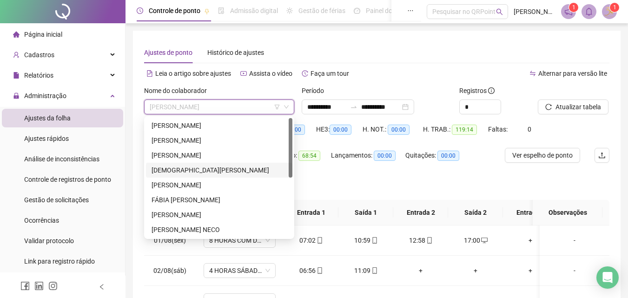
click at [217, 172] on div "[DEMOGRAPHIC_DATA][PERSON_NAME]" at bounding box center [219, 170] width 135 height 10
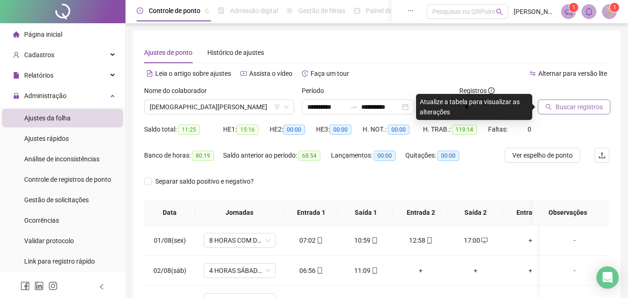
click at [558, 108] on span "Buscar registros" at bounding box center [578, 107] width 47 height 10
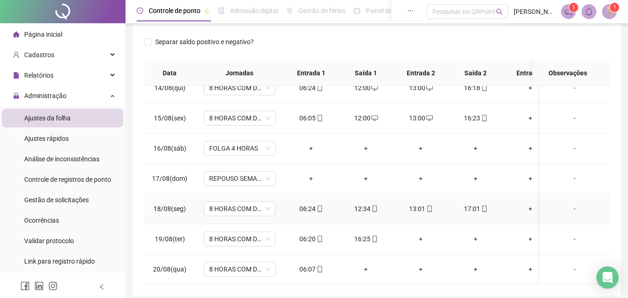
scroll to position [177, 0]
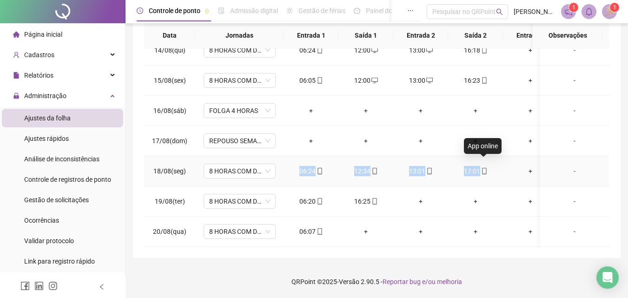
drag, startPoint x: 296, startPoint y: 162, endPoint x: 480, endPoint y: 167, distance: 183.7
click at [480, 167] on tr "18/08(seg) 8 HORAS COM DUAS HORAS DE INTERVALO 06:24 12:34 13:01 17:01 + + + + -" at bounding box center [468, 171] width 648 height 30
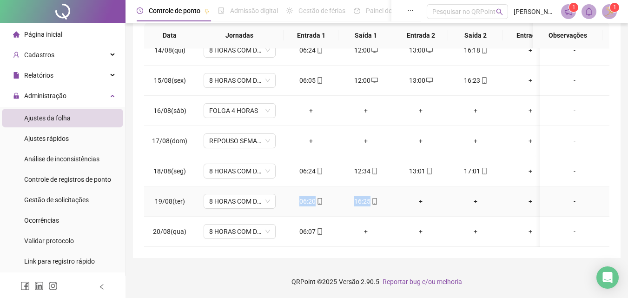
drag, startPoint x: 299, startPoint y: 193, endPoint x: 378, endPoint y: 193, distance: 79.0
click at [378, 193] on tr "19/08(ter) 8 HORAS COM DUAS HORAS DE INTERVALO 06:20 16:25 + + + + + + -" at bounding box center [468, 201] width 648 height 30
click at [418, 196] on div "+" at bounding box center [421, 201] width 40 height 10
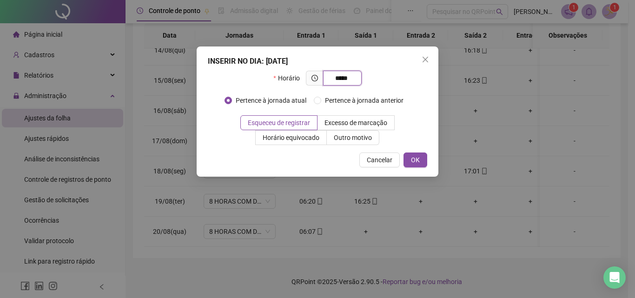
type input "*****"
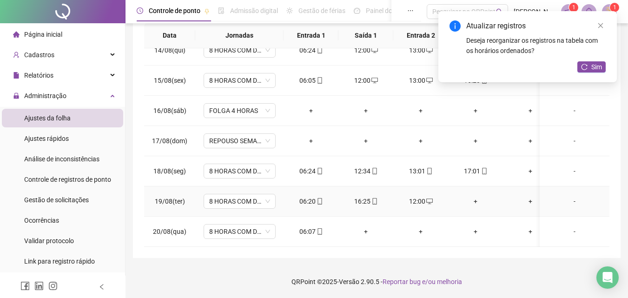
click at [475, 196] on div "+" at bounding box center [475, 201] width 40 height 10
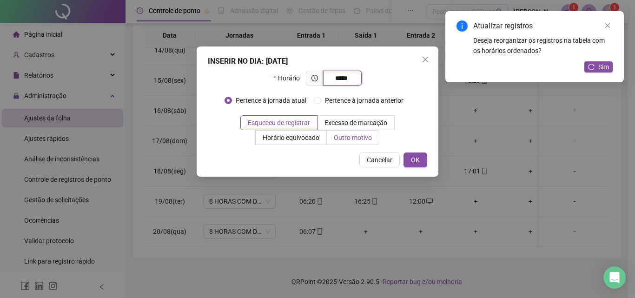
type input "*****"
drag, startPoint x: 357, startPoint y: 140, endPoint x: 355, endPoint y: 145, distance: 5.4
click at [357, 140] on span "Outro motivo" at bounding box center [353, 137] width 38 height 7
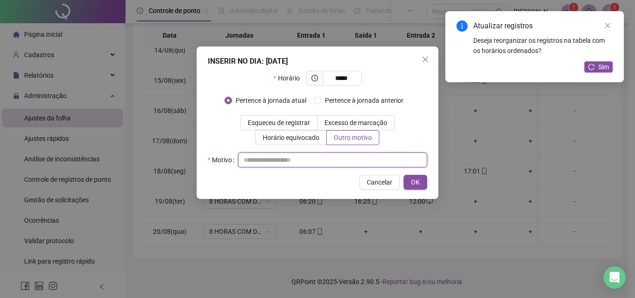
click at [342, 158] on input "text" at bounding box center [332, 159] width 189 height 15
type input "*"
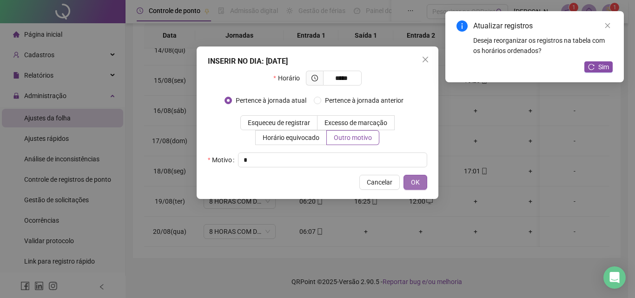
click at [410, 179] on button "OK" at bounding box center [415, 182] width 24 height 15
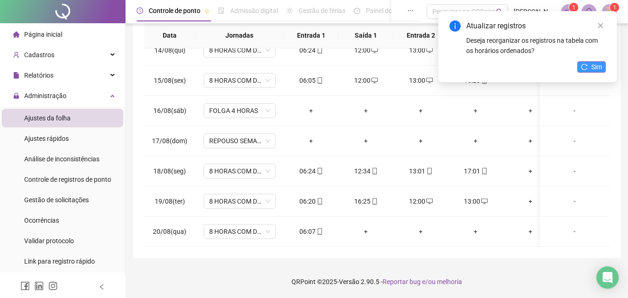
click at [586, 67] on icon "reload" at bounding box center [584, 67] width 7 height 7
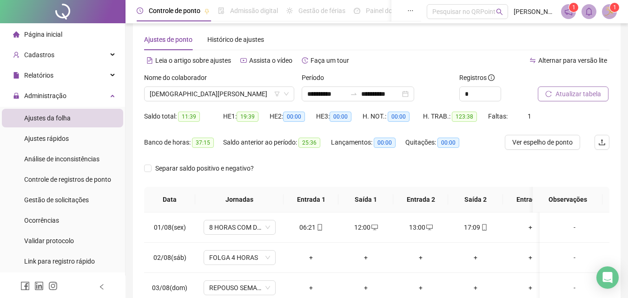
scroll to position [0, 0]
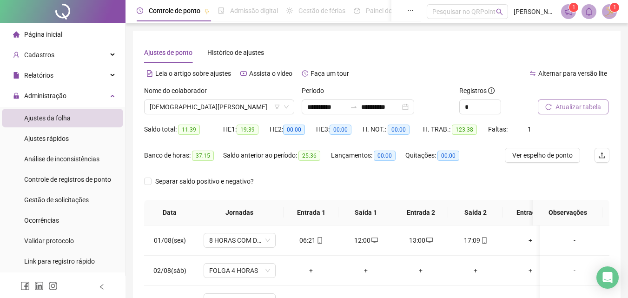
click at [558, 107] on span "Atualizar tabela" at bounding box center [578, 107] width 46 height 10
click at [245, 106] on span "[DEMOGRAPHIC_DATA][PERSON_NAME]" at bounding box center [219, 107] width 139 height 14
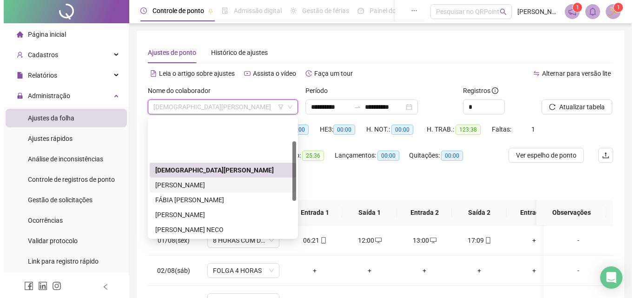
scroll to position [46, 0]
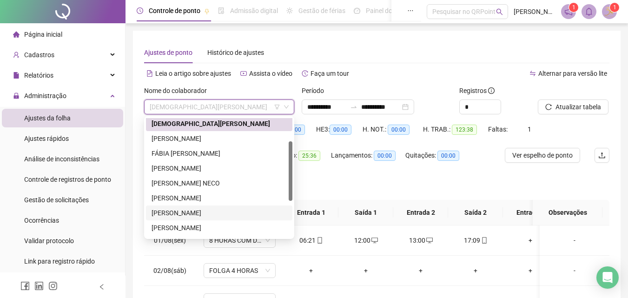
click at [185, 211] on div "[PERSON_NAME]" at bounding box center [219, 213] width 135 height 10
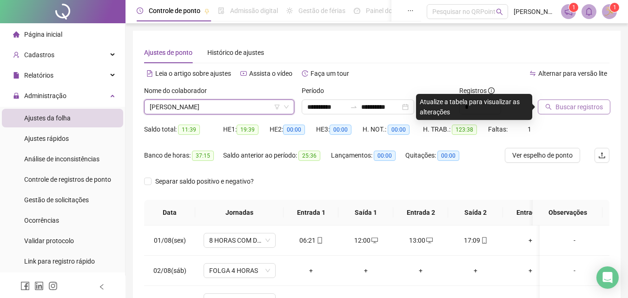
click at [577, 106] on span "Buscar registros" at bounding box center [578, 107] width 47 height 10
